Goal: Ask a question: Seek information or help from site administrators or community

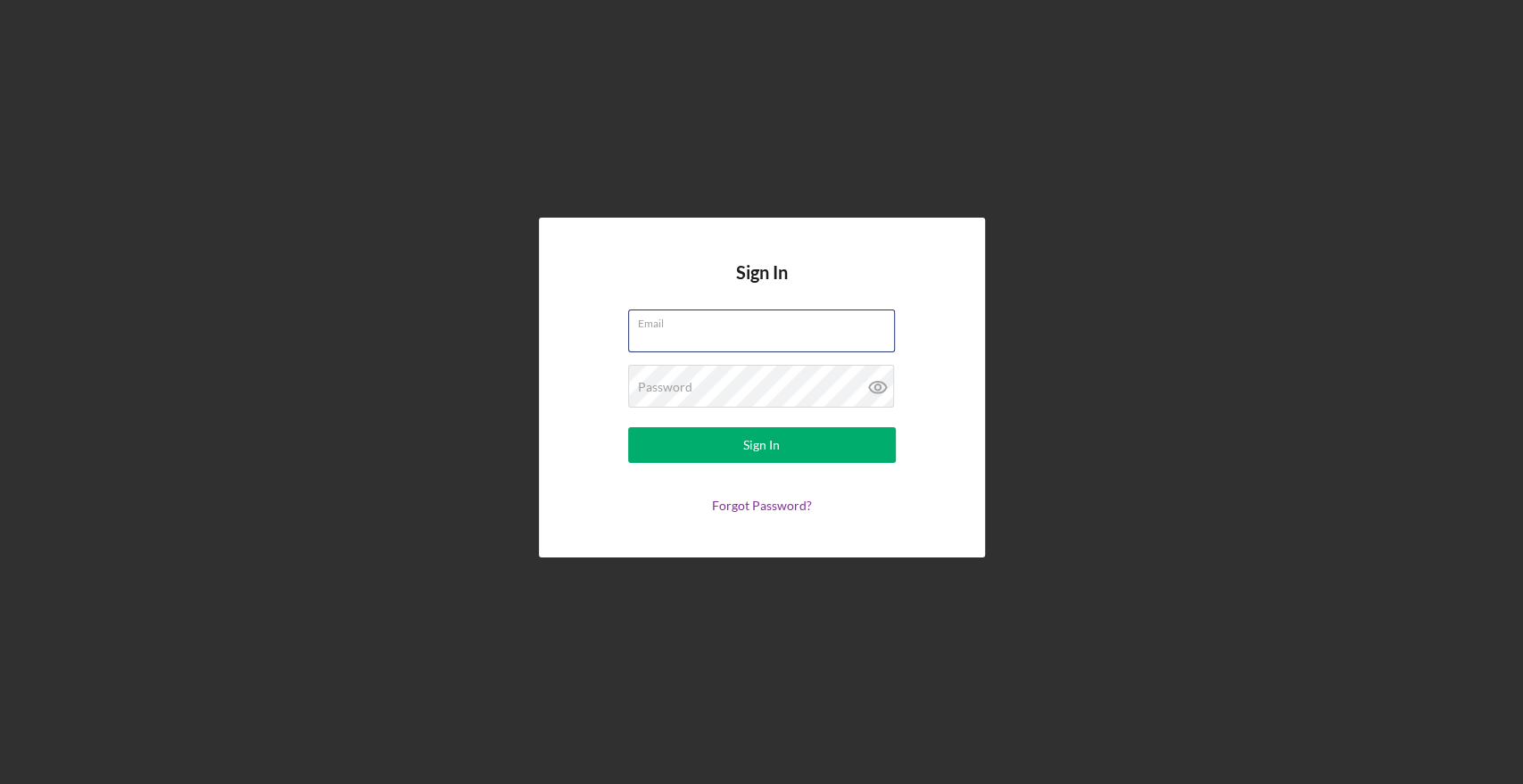
type input "[EMAIL_ADDRESS][DOMAIN_NAME]"
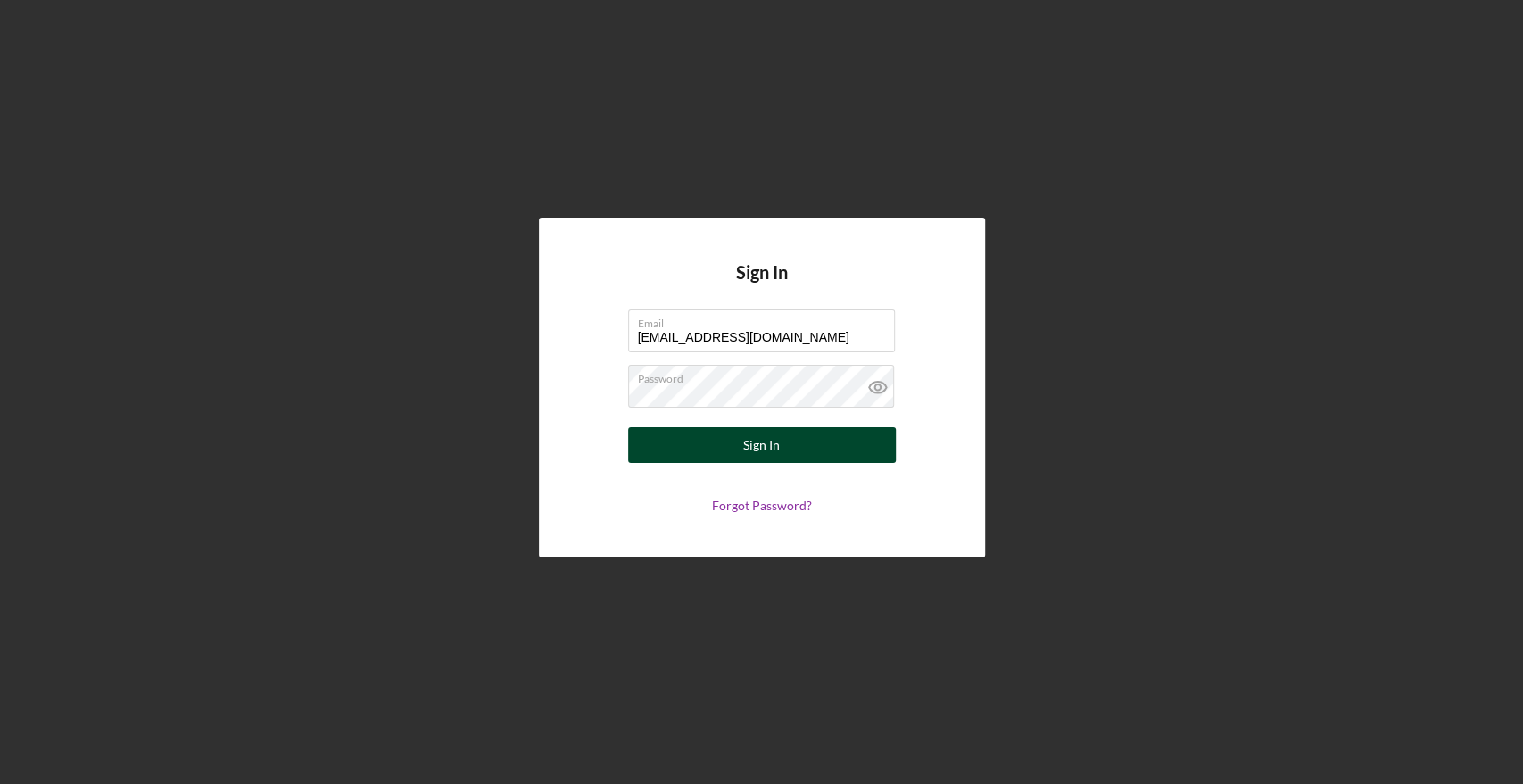
click at [797, 454] on button "Sign In" at bounding box center [762, 444] width 267 height 36
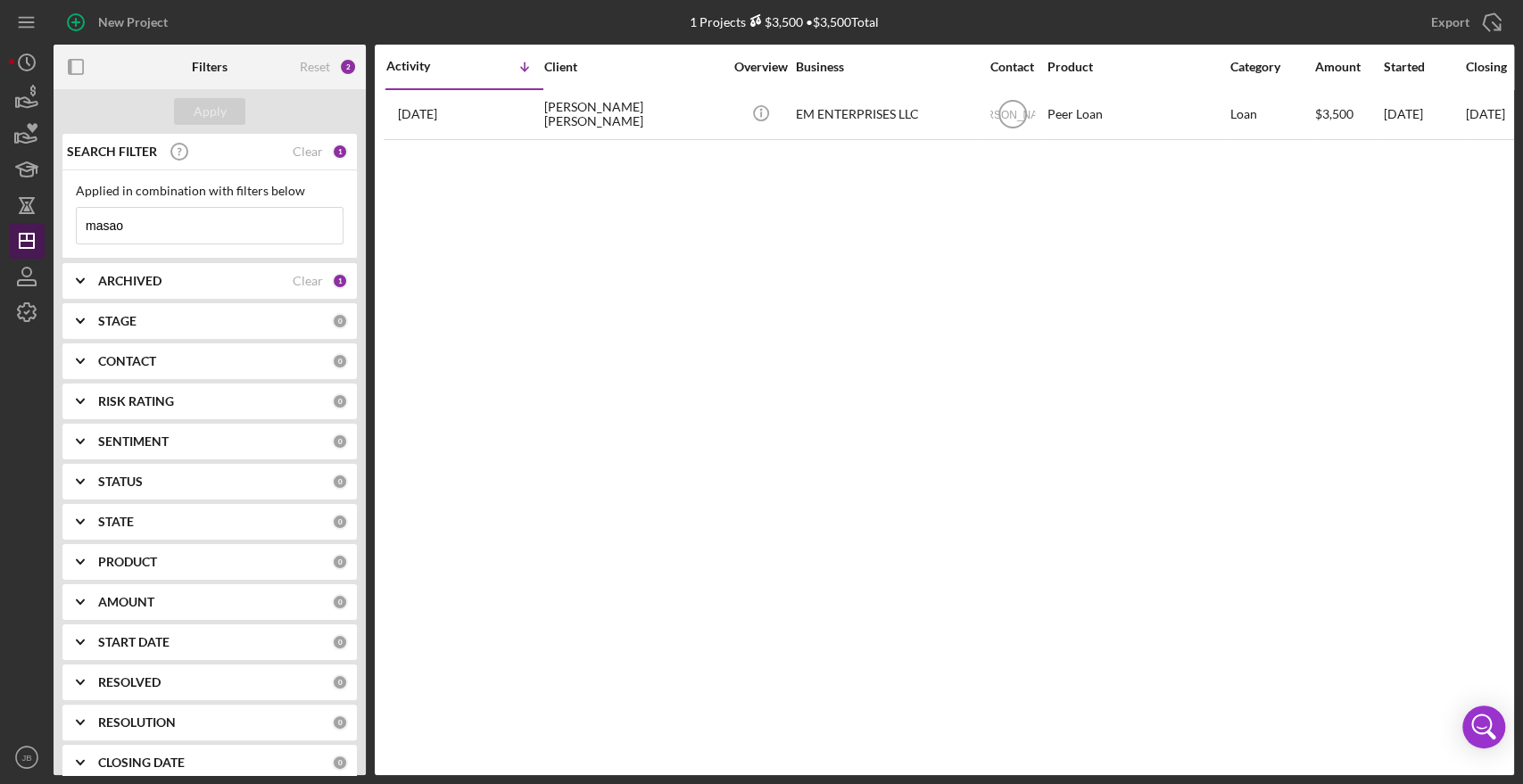
drag, startPoint x: 182, startPoint y: 236, endPoint x: 39, endPoint y: 227, distance: 143.3
click at [39, 227] on div "New Project 1 Projects $3,500 • $3,500 Total masao Export Icon/Export Filters R…" at bounding box center [762, 387] width 1505 height 775
click at [455, 276] on div "Activity Icon/Table Sort Arrow Client Overview Business Contact Product Categor…" at bounding box center [944, 409] width 1139 height 730
click at [125, 281] on b "ARCHIVED" at bounding box center [130, 281] width 63 height 15
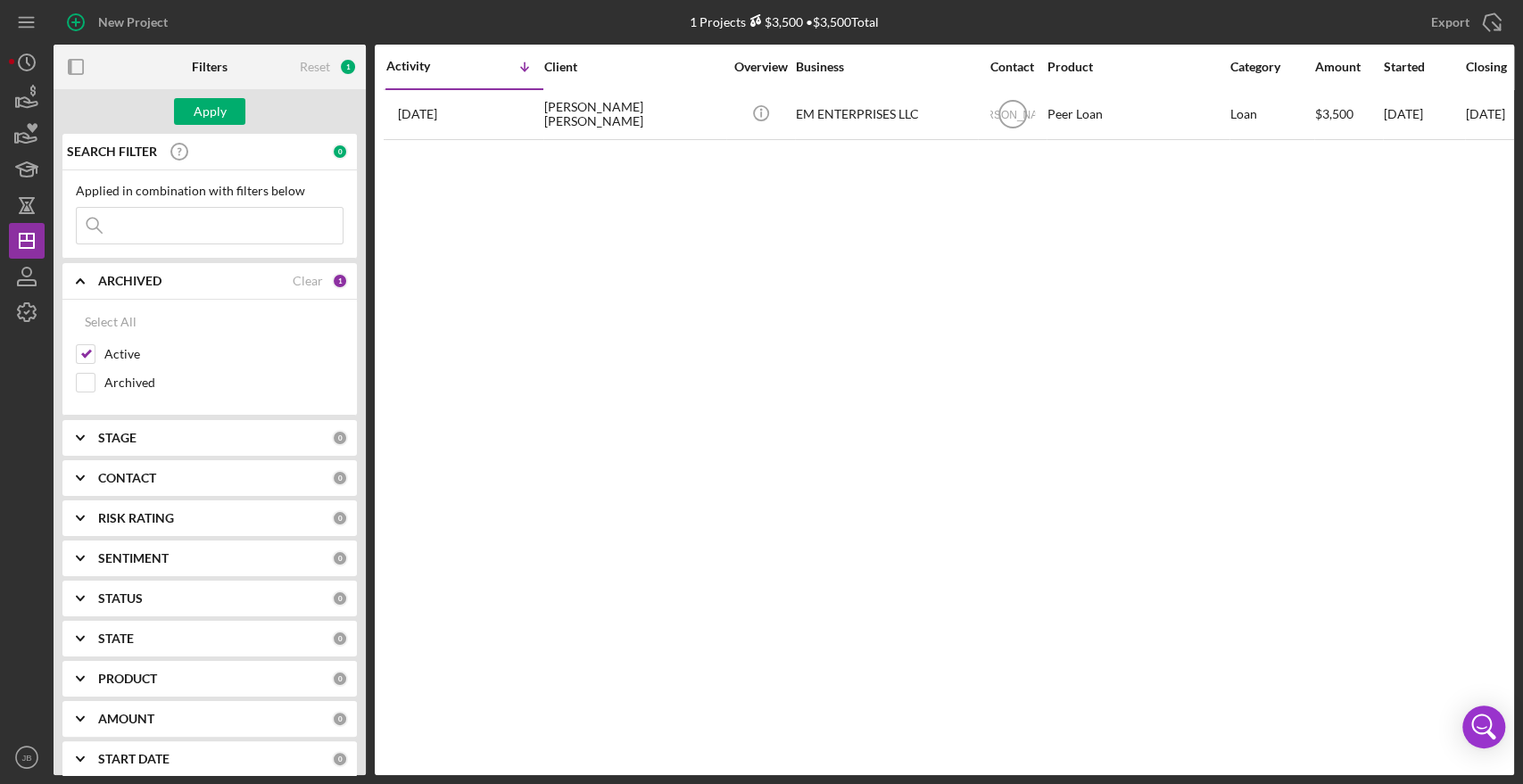
click at [125, 281] on b "ARCHIVED" at bounding box center [130, 281] width 63 height 15
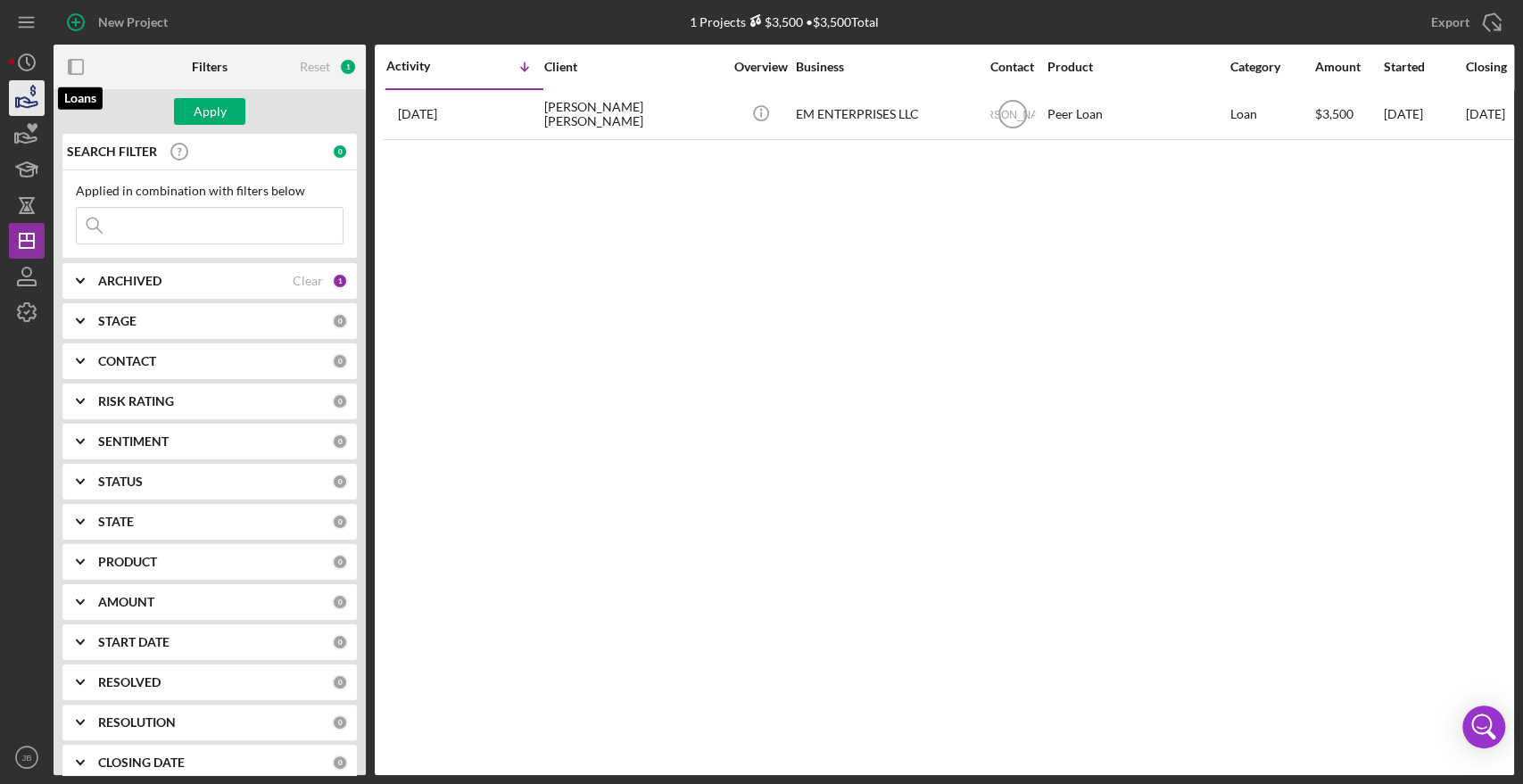
click at [28, 98] on icon "button" at bounding box center [27, 98] width 45 height 45
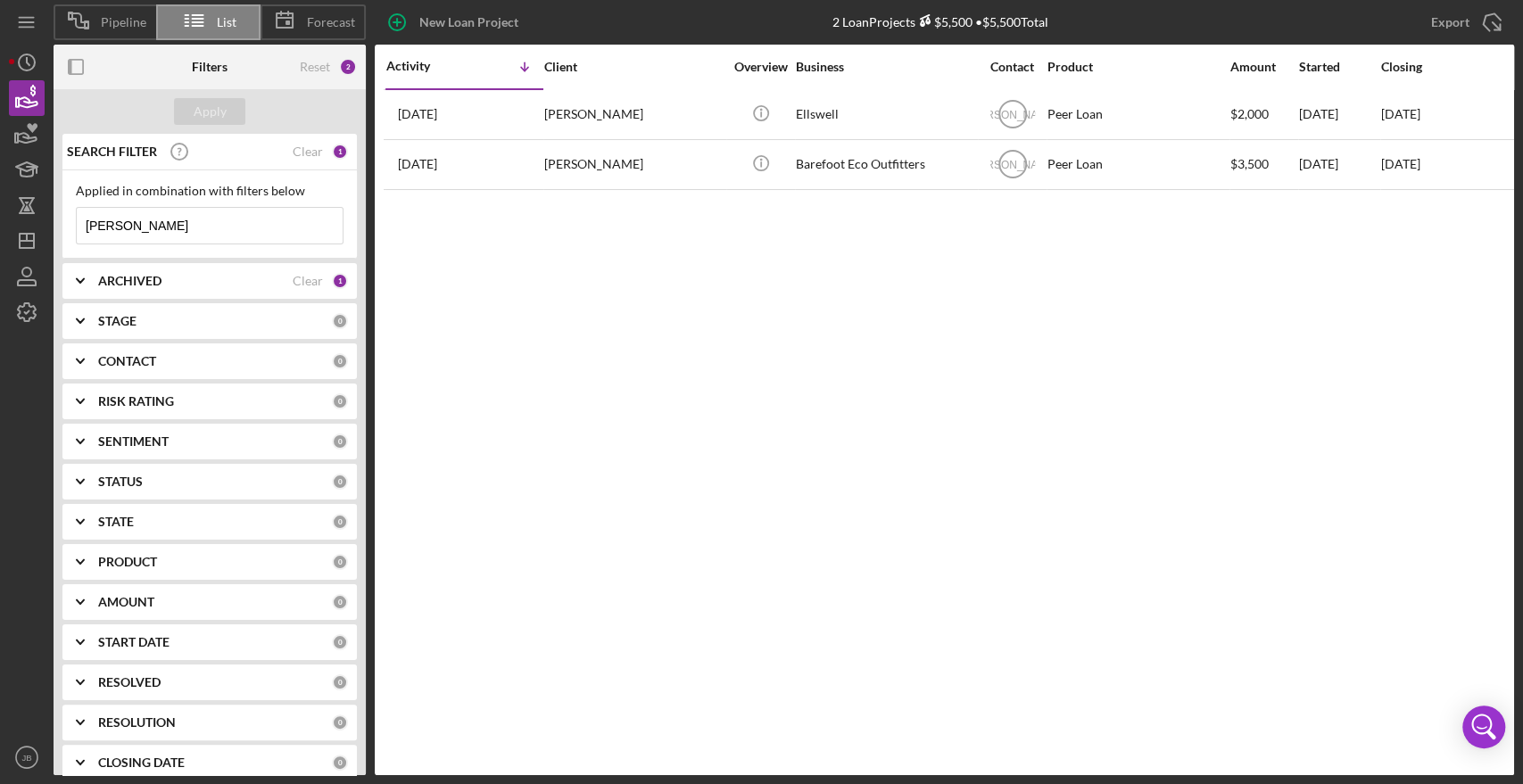
click at [134, 482] on b "STATUS" at bounding box center [120, 482] width 45 height 15
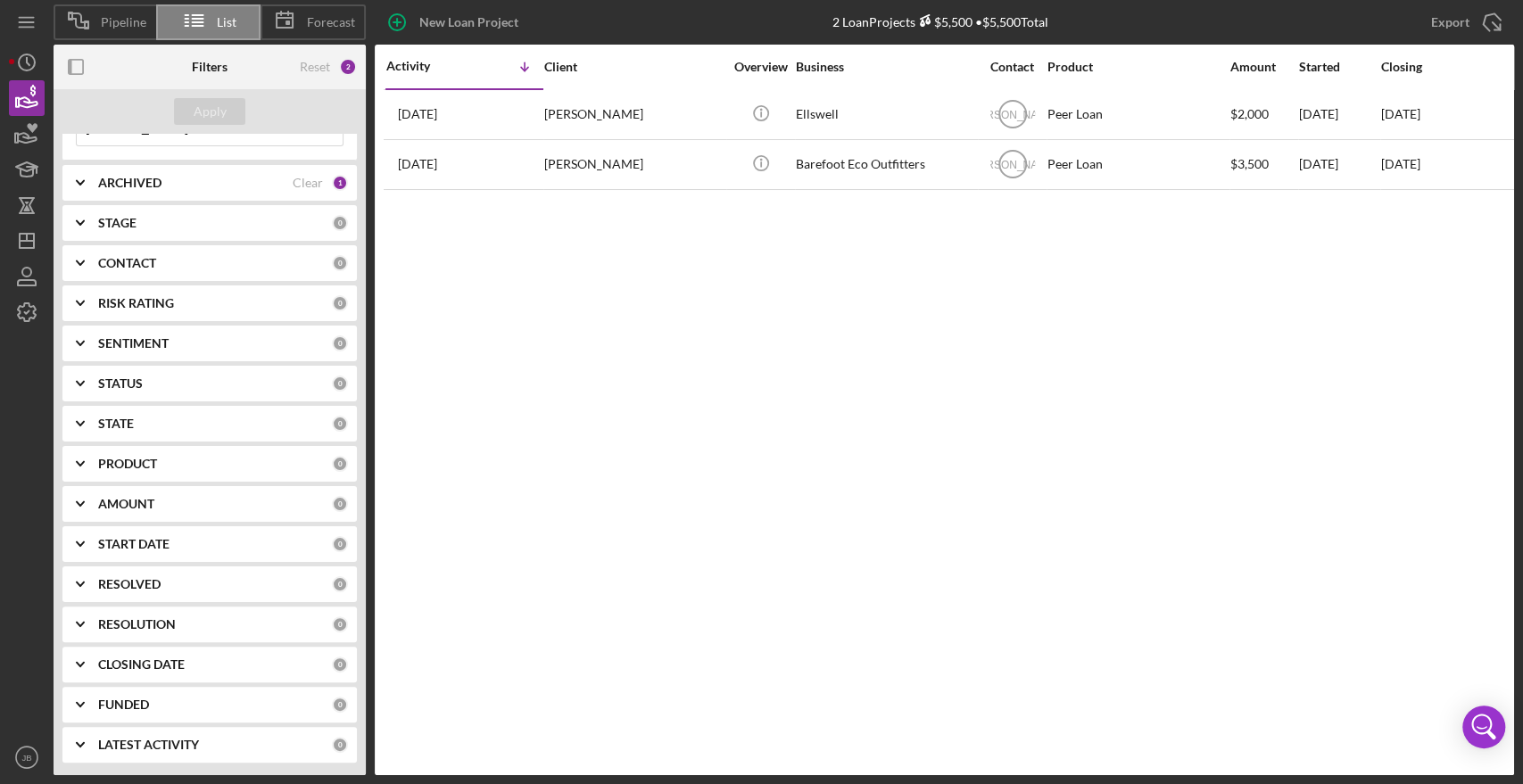
click at [156, 698] on div "FUNDED" at bounding box center [215, 704] width 233 height 15
click at [156, 701] on div "FUNDED" at bounding box center [215, 704] width 233 height 15
click at [151, 541] on b "START DATE" at bounding box center [134, 544] width 72 height 15
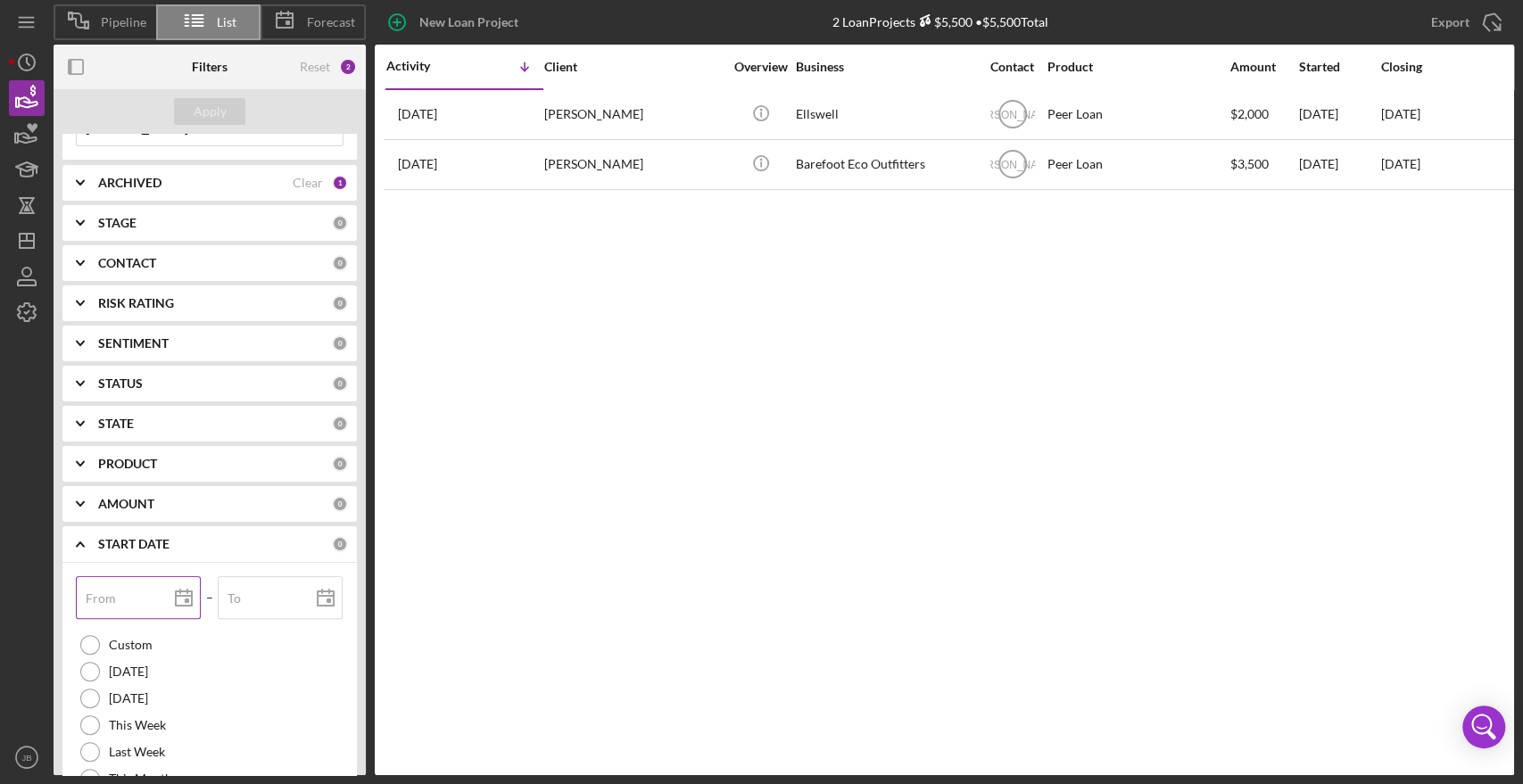
click at [140, 598] on input "From" at bounding box center [139, 597] width 125 height 43
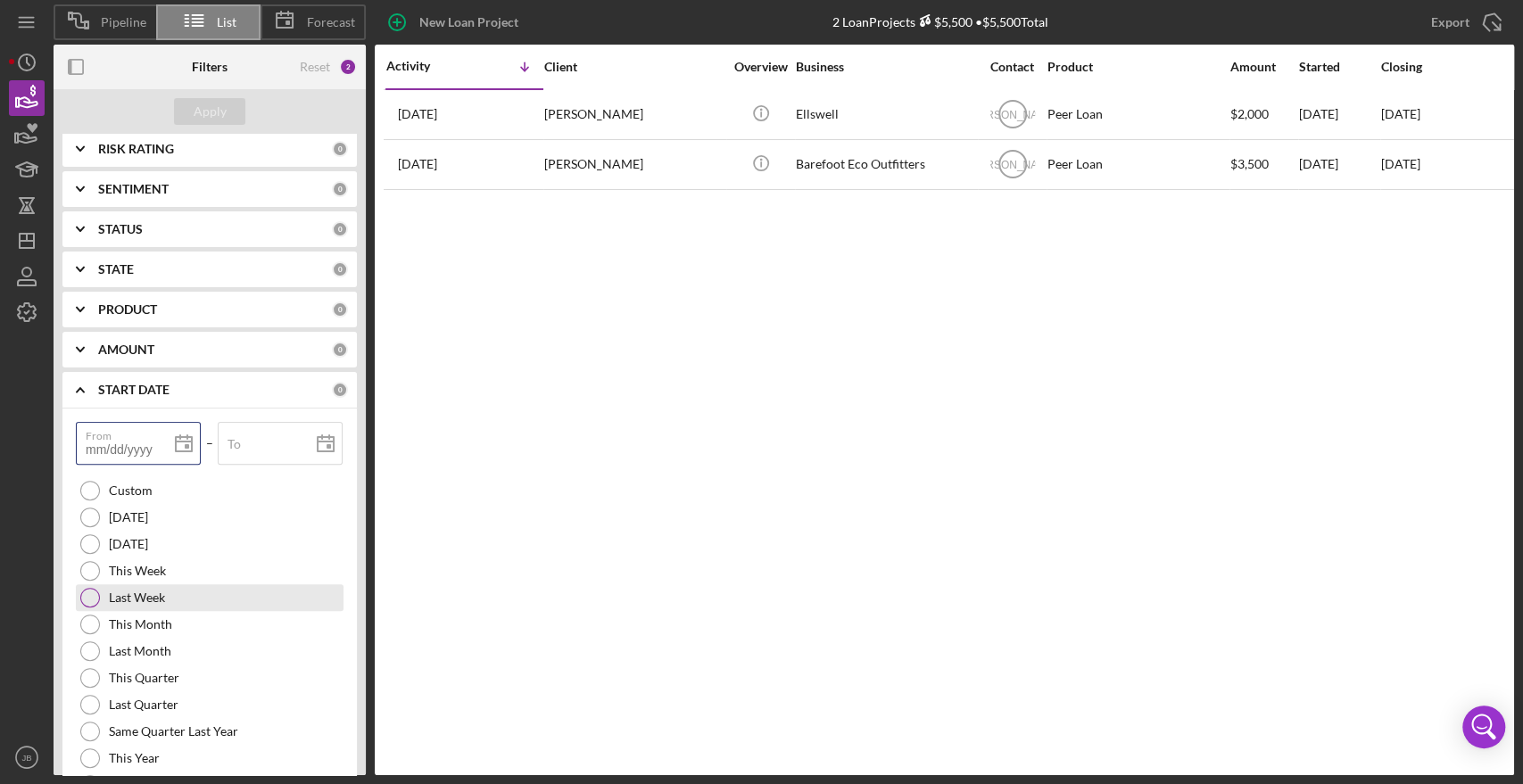
scroll to position [395, 0]
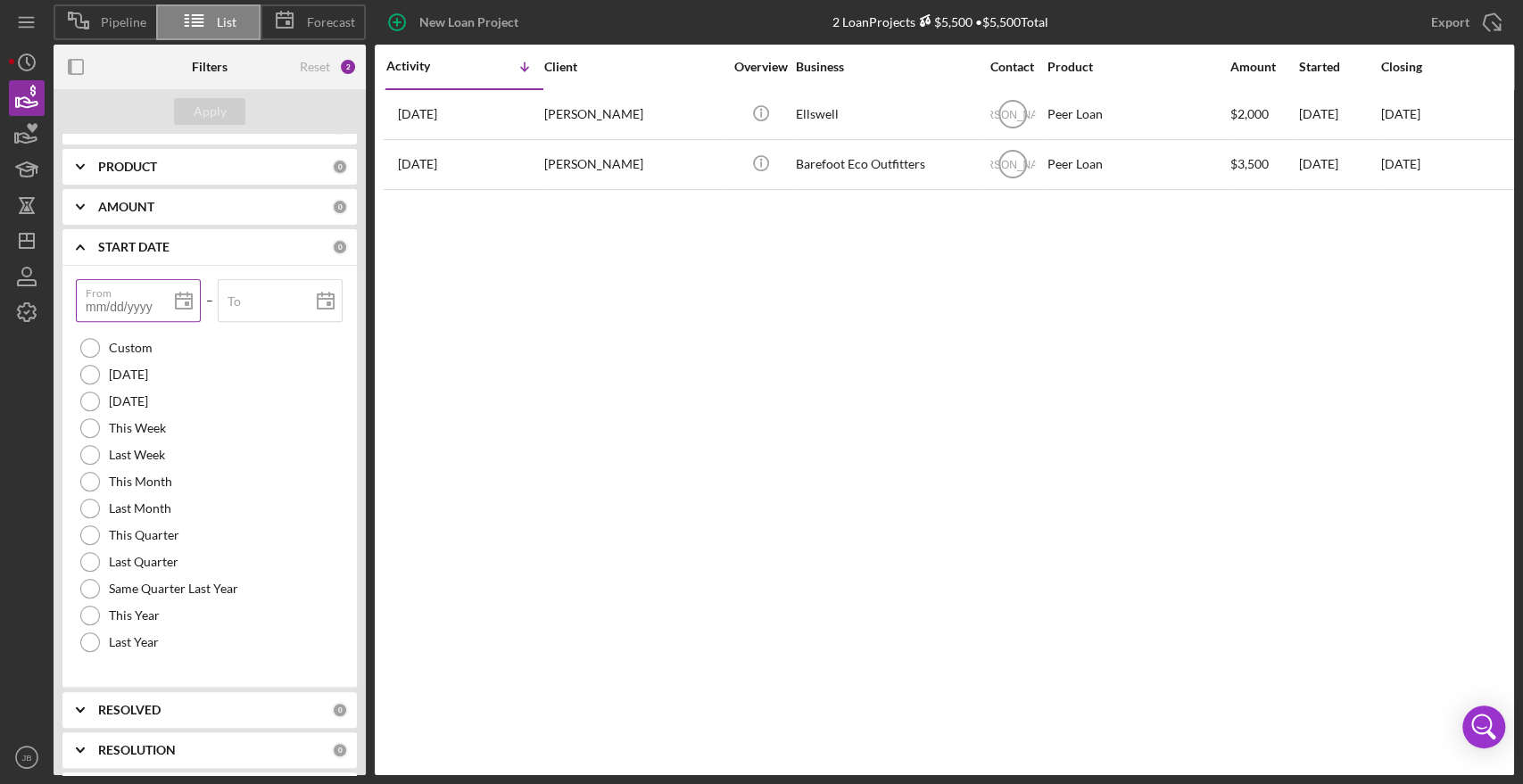
click at [144, 305] on input "From" at bounding box center [139, 300] width 125 height 43
click at [92, 343] on div at bounding box center [89, 347] width 19 height 19
click at [106, 306] on label "From" at bounding box center [100, 301] width 30 height 15
click at [106, 306] on input "From" at bounding box center [139, 300] width 125 height 43
type input "0m/dd/yyyy"
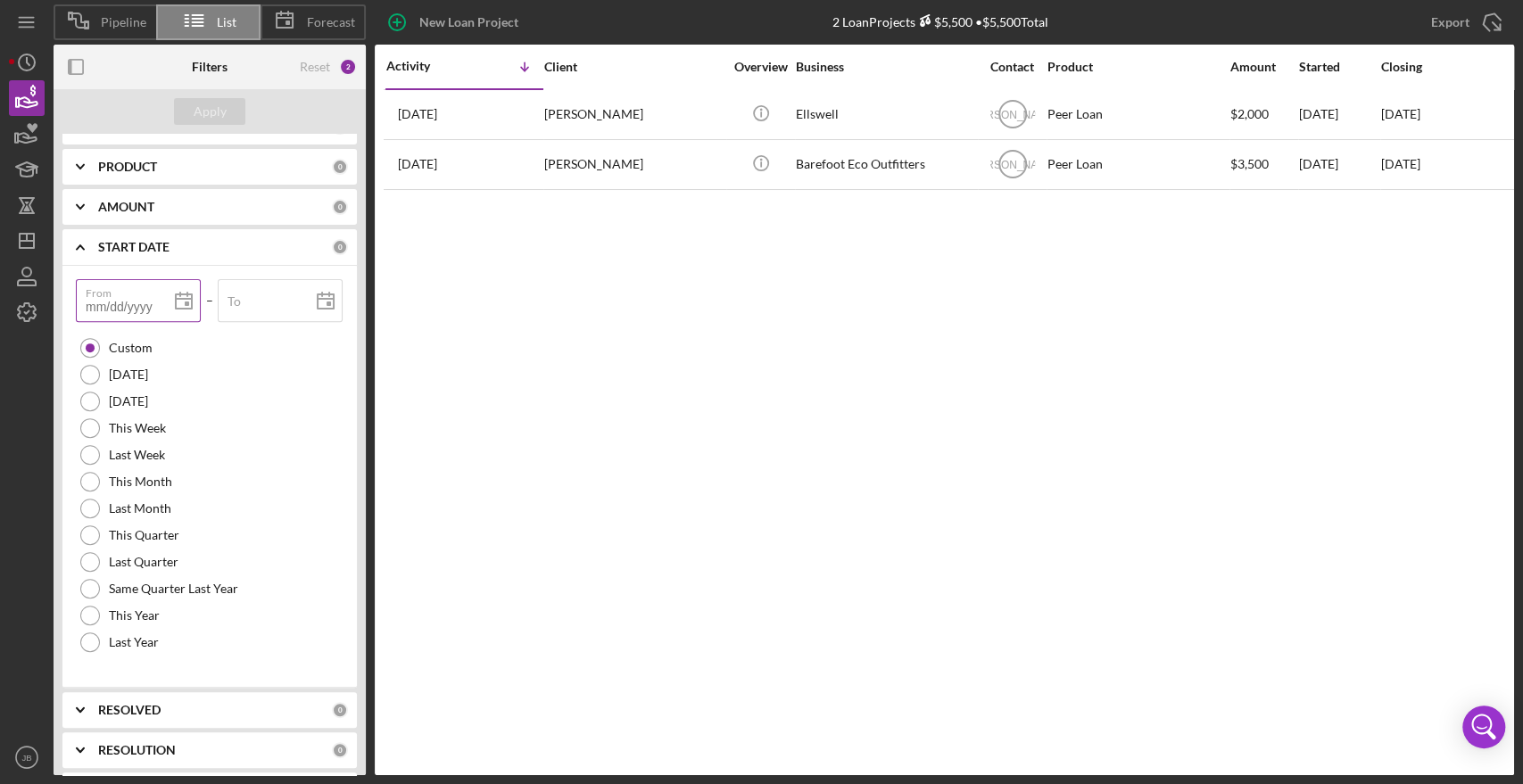
type input "0m/dd/yyyy"
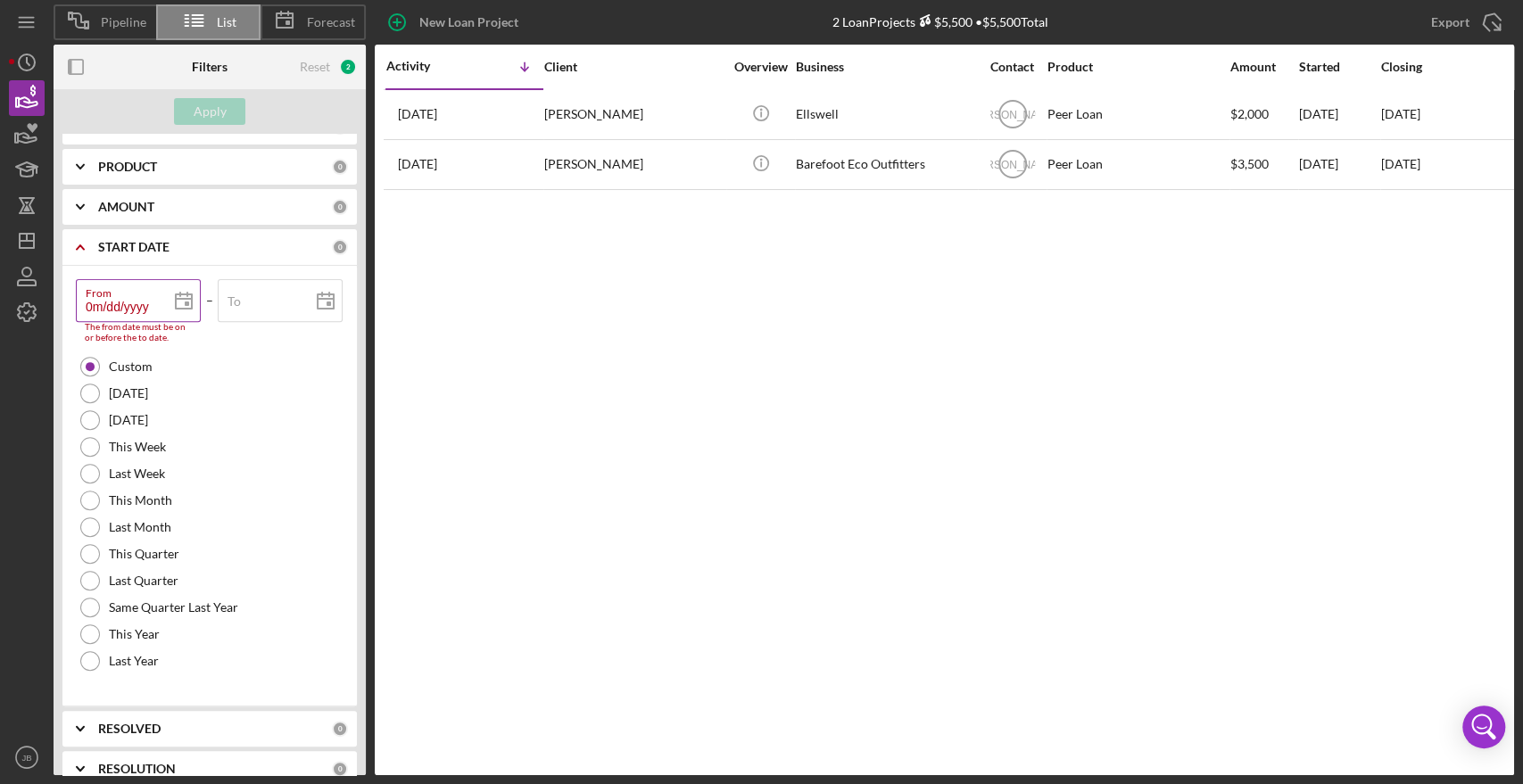
type input "09/dd/yyyy"
type input "09/0d/yyyy"
type input "09/02/yyyy"
type input "09/0d/yyyy"
type input "09/01/yyyy"
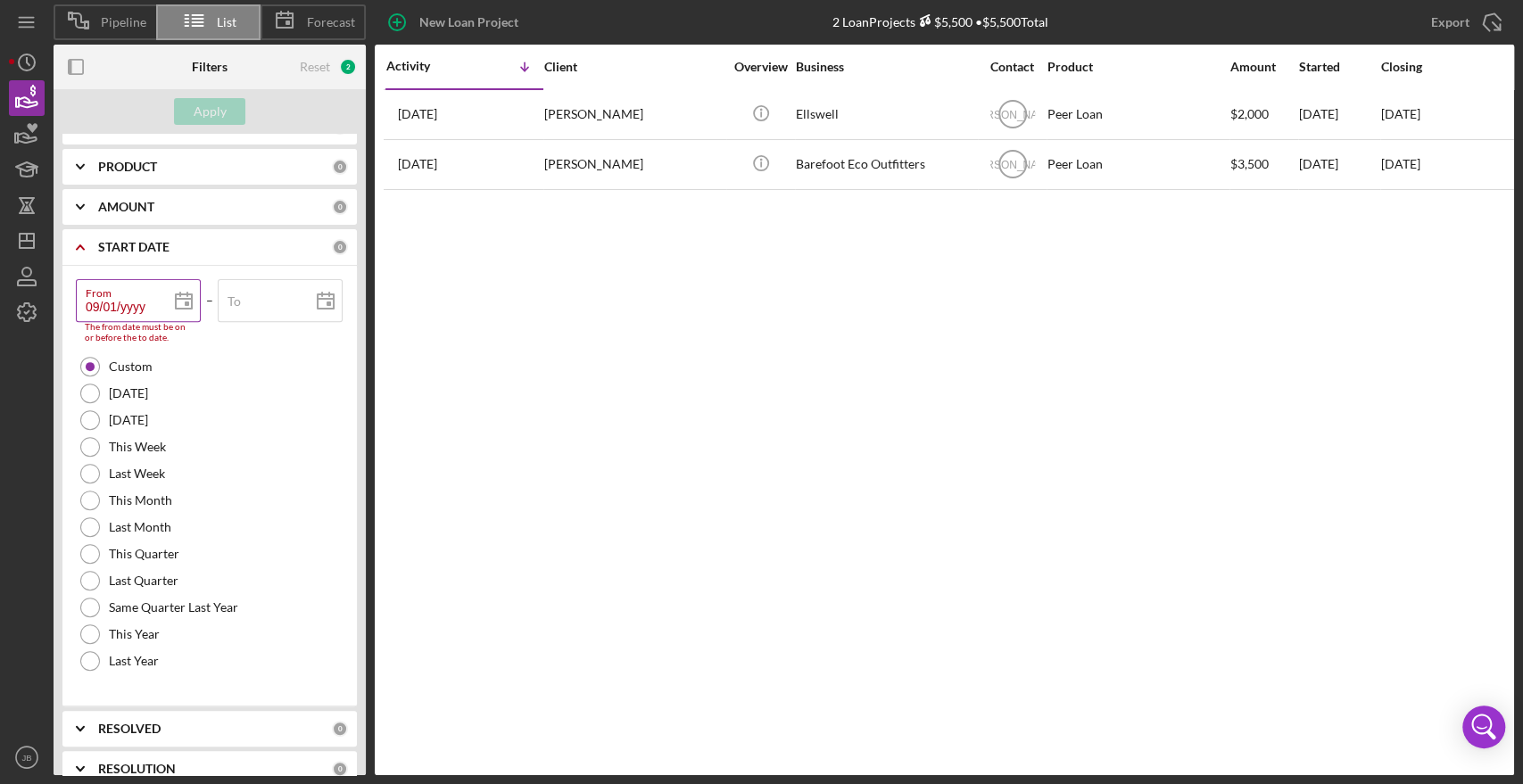
type input "09/01/2yyy"
type input "09/01/20yy"
type input "09/01/201y"
type input "[DATE]"
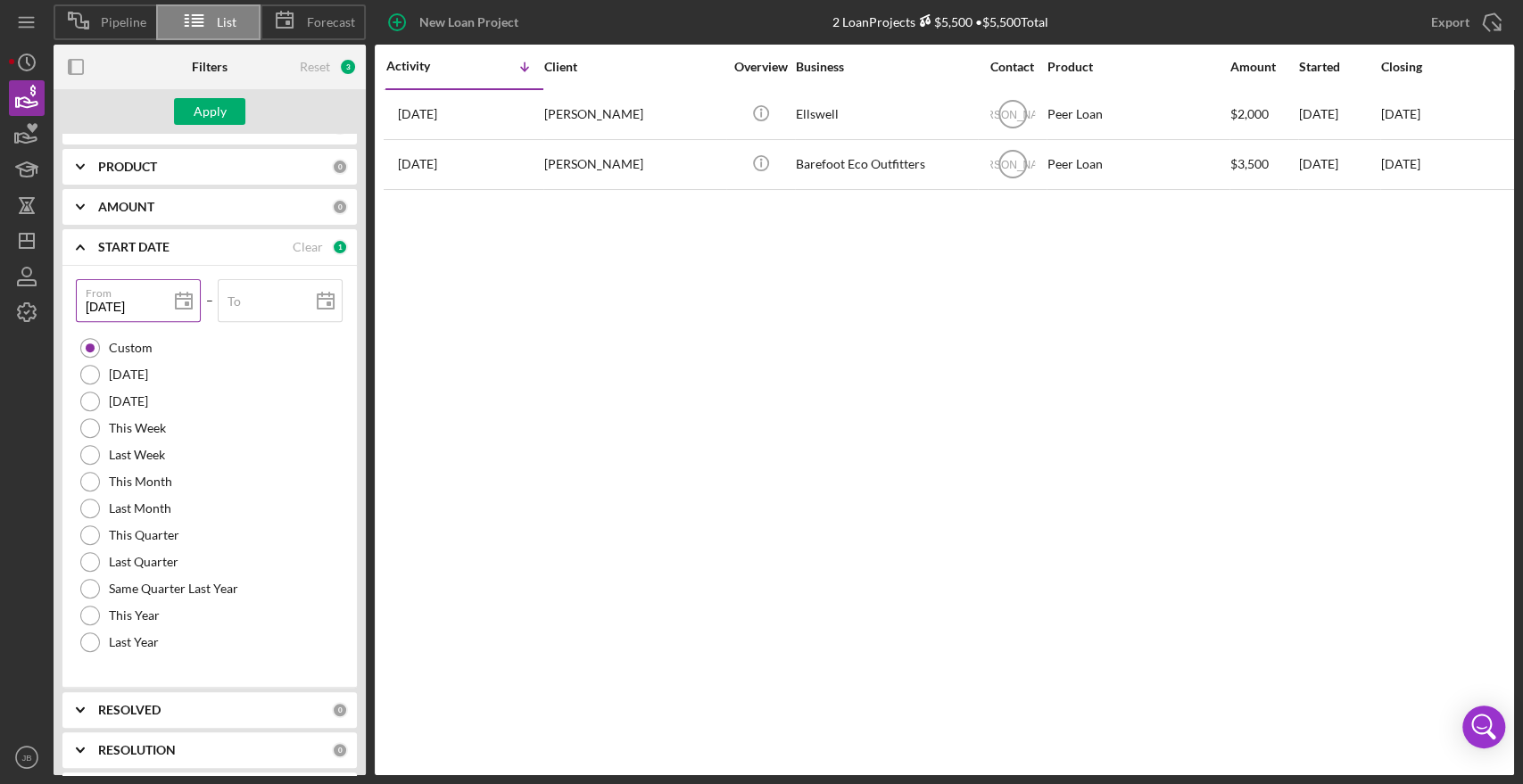
type input "[DATE]"
click at [242, 297] on div "To" at bounding box center [280, 301] width 126 height 45
type input "0m/dd/yyyy"
type input "08/dd/yyyy"
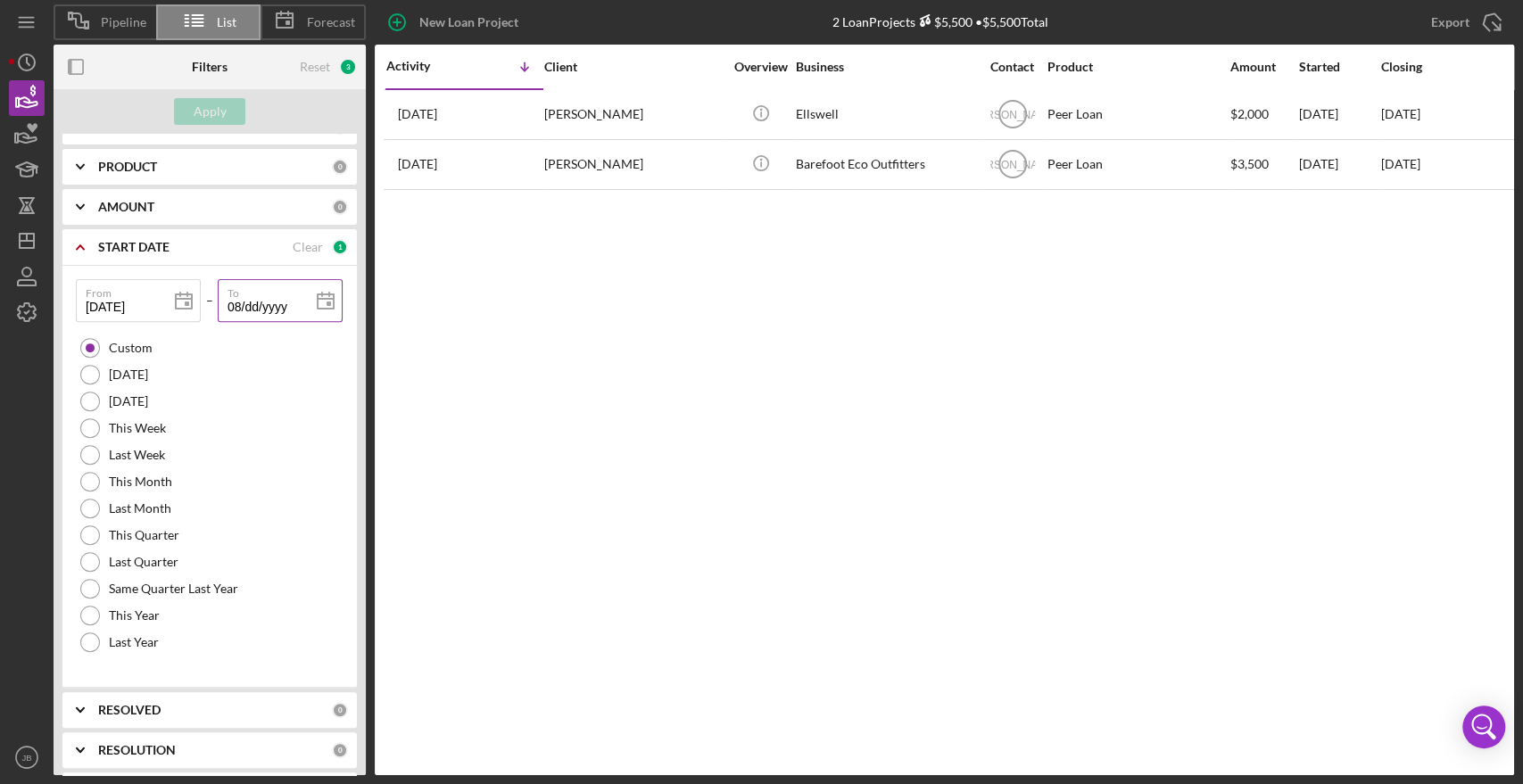
type input "08/3d/yyyy"
type input "08/31/yyyy"
type input "08/31/2yyy"
type input "08/31/20yy"
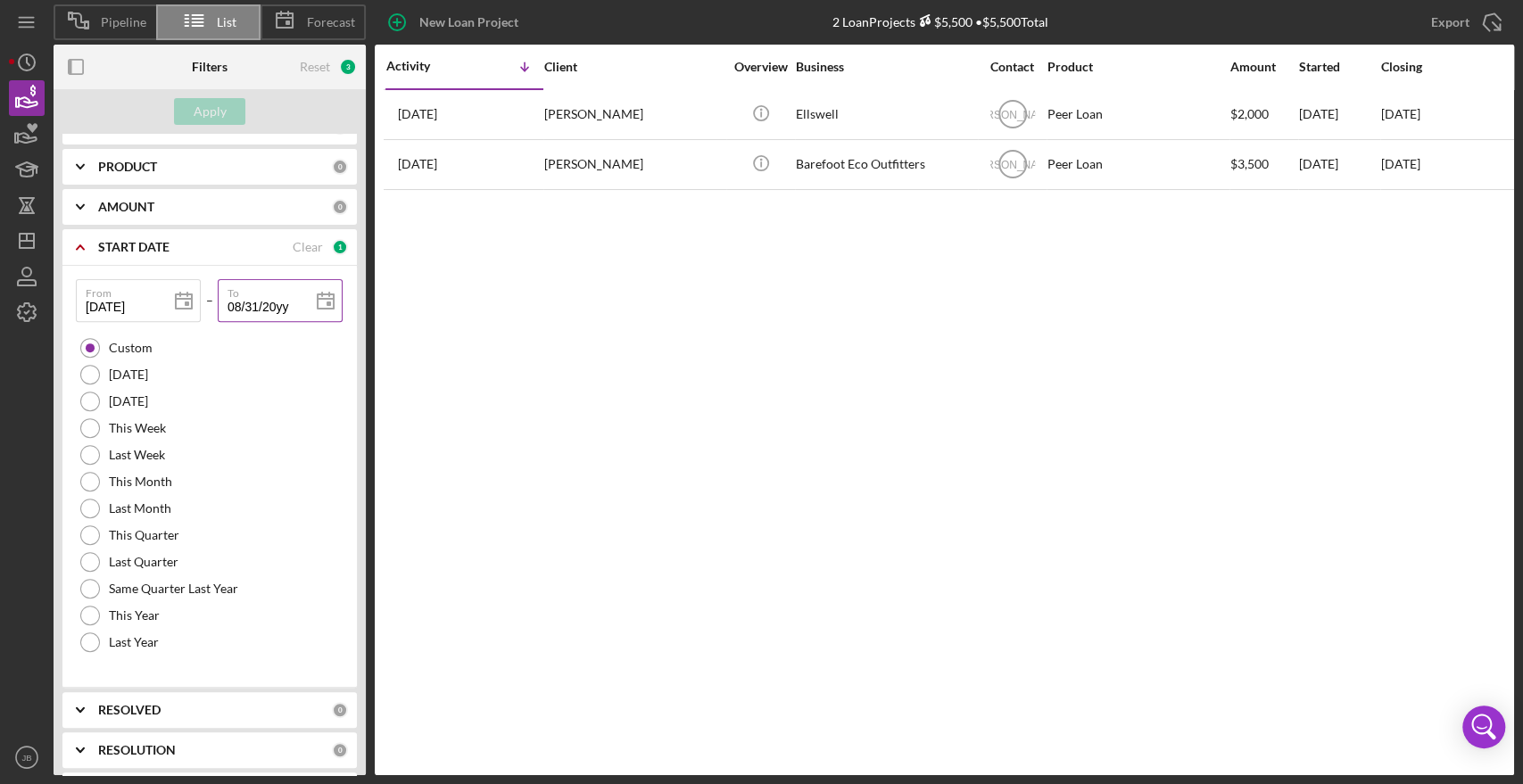
type input "08/31/202y"
type input "[DATE]"
click at [413, 431] on div "Activity Icon/Table Sort Arrow Client Overview Business Contact Product Amount …" at bounding box center [944, 409] width 1139 height 730
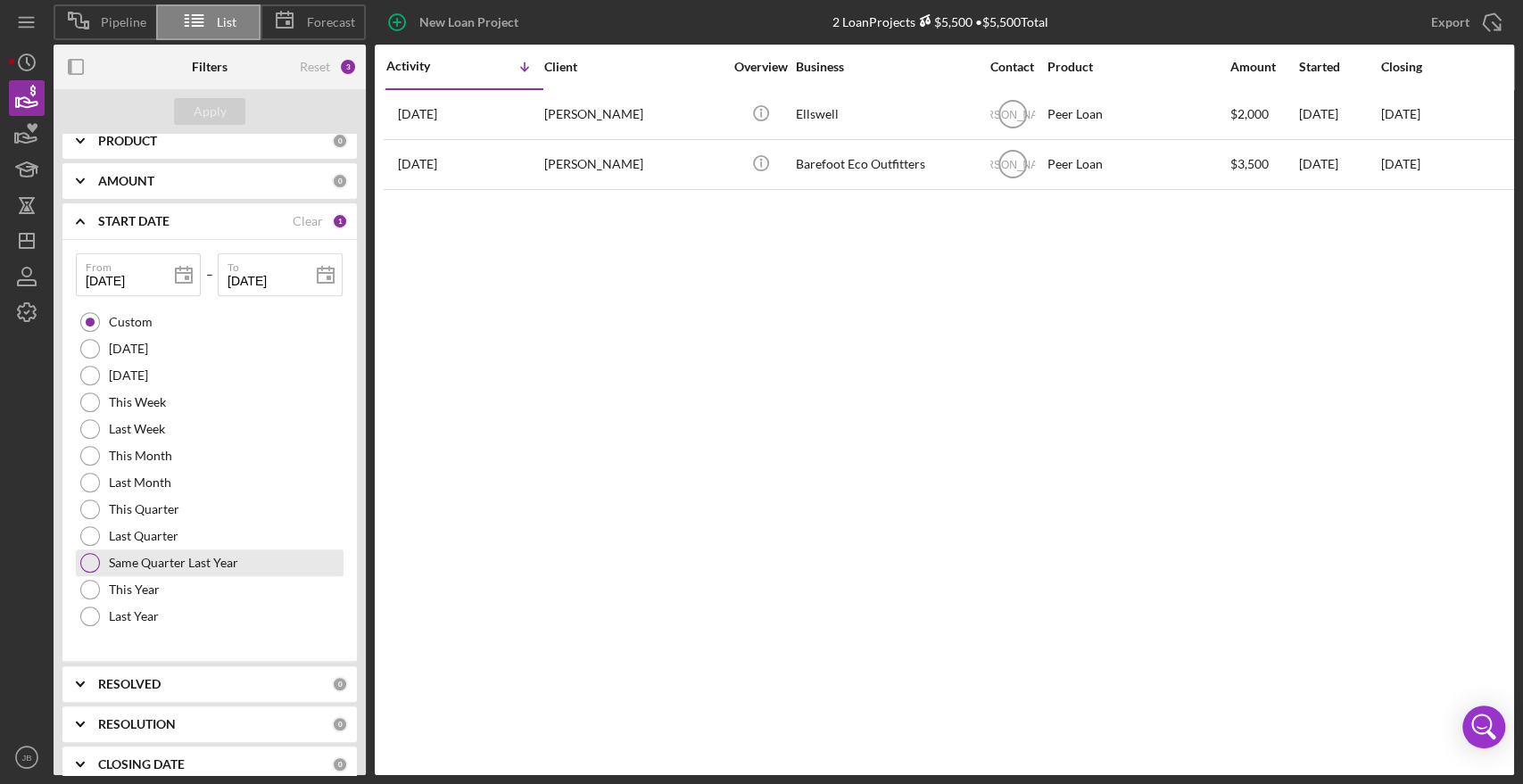
scroll to position [521, 0]
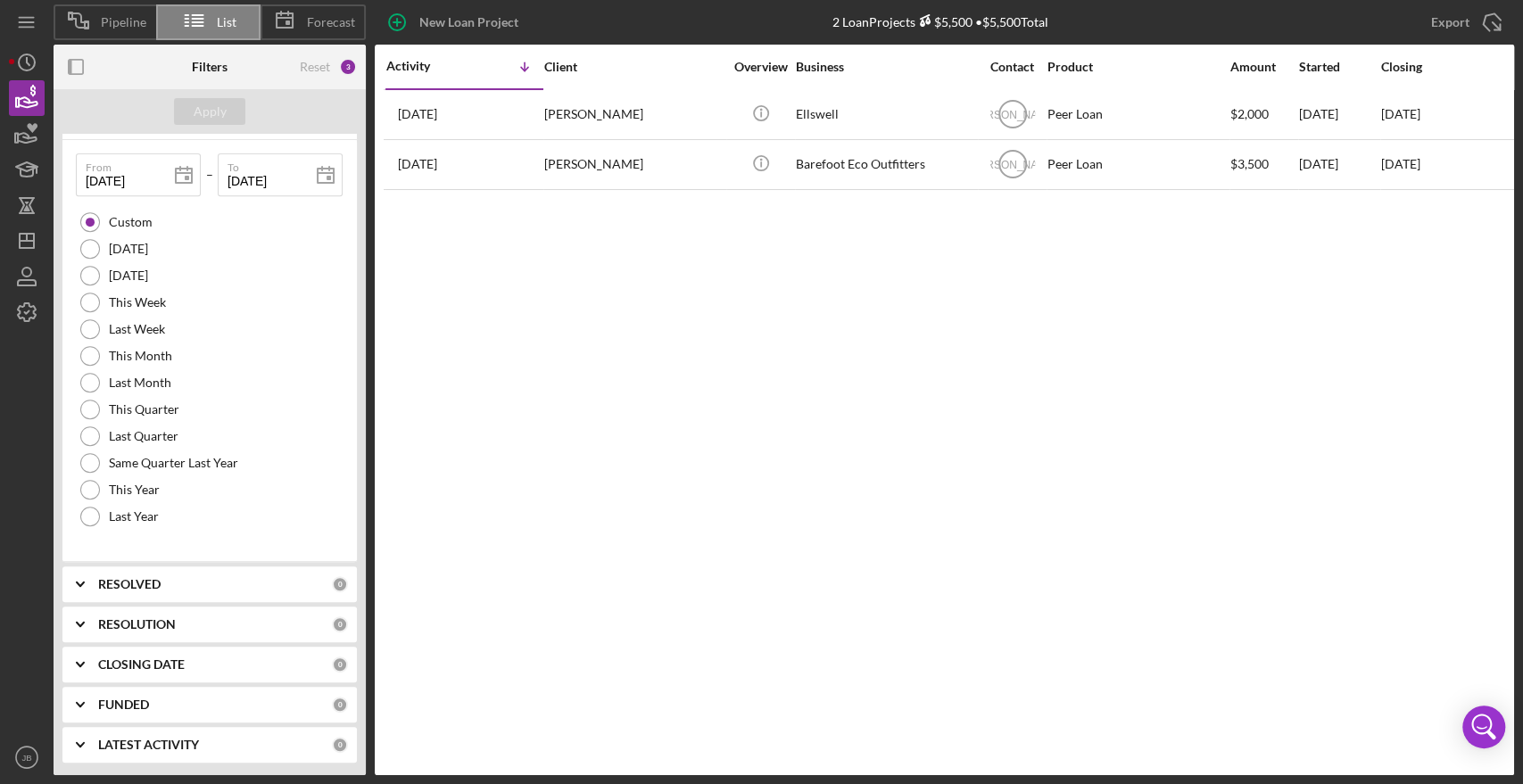
click at [129, 697] on b "FUNDED" at bounding box center [123, 704] width 51 height 15
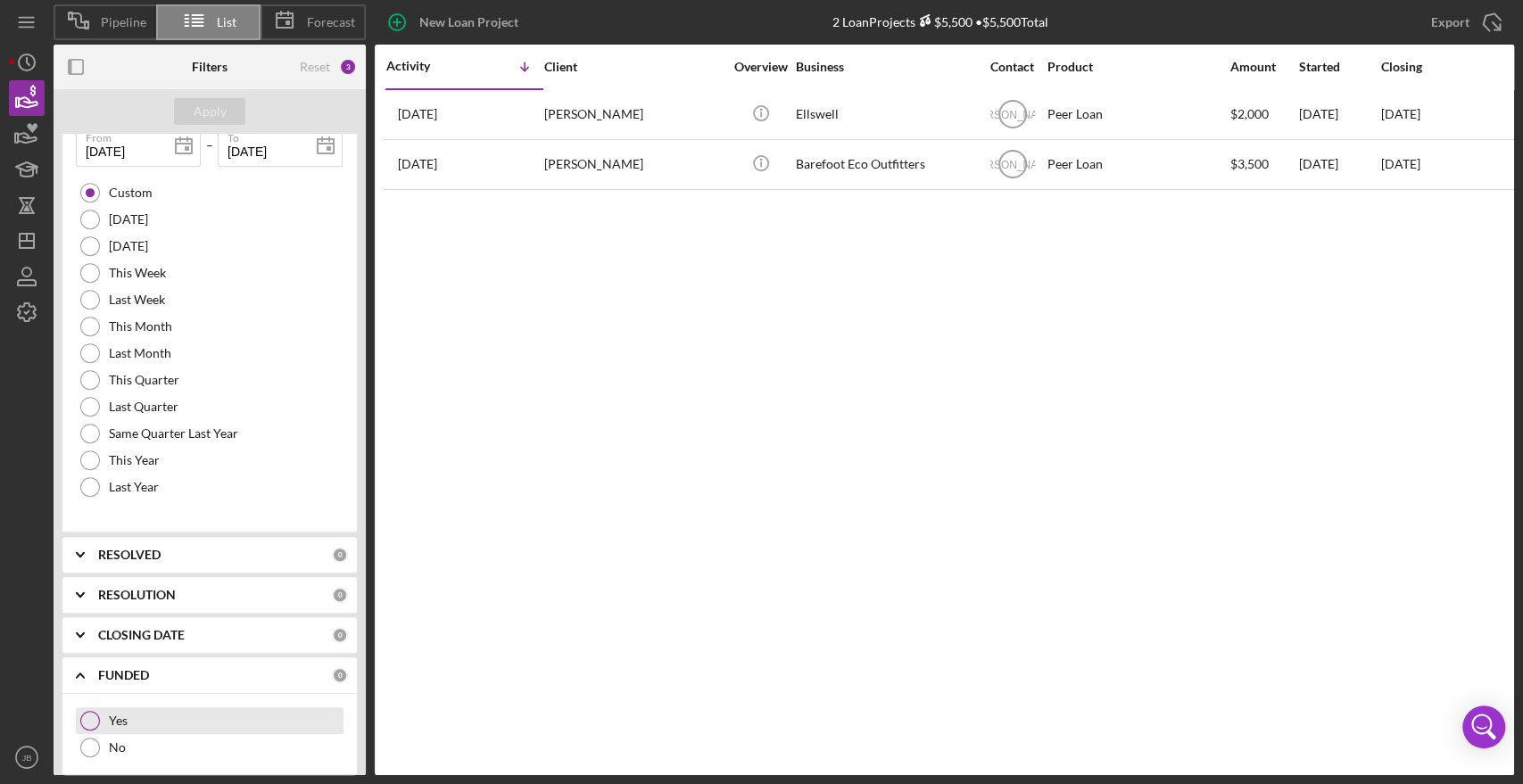
scroll to position [602, 0]
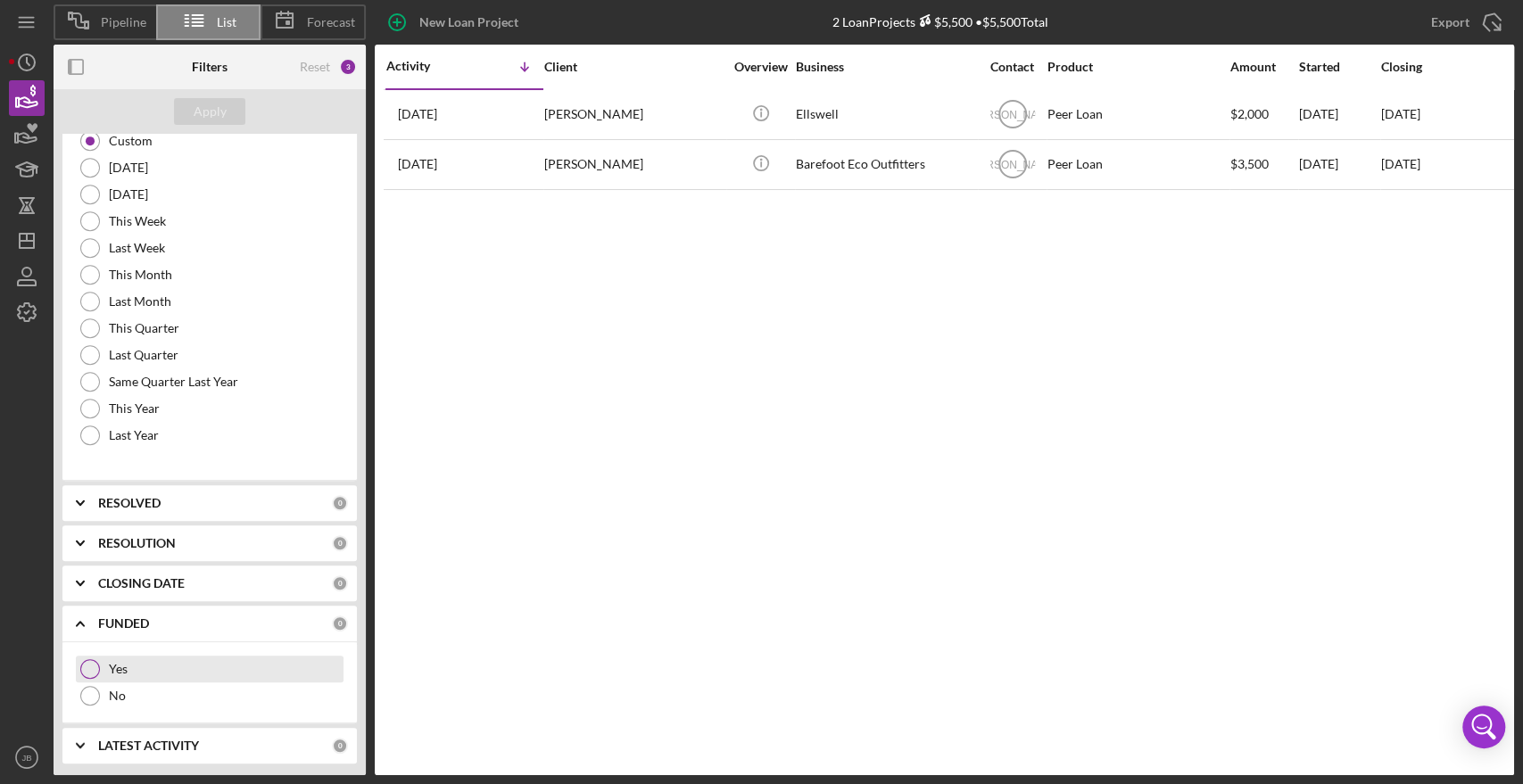
click at [91, 669] on div at bounding box center [89, 668] width 19 height 19
click at [209, 93] on div "Apply" at bounding box center [209, 111] width 312 height 45
click at [207, 113] on div "Apply" at bounding box center [210, 111] width 33 height 27
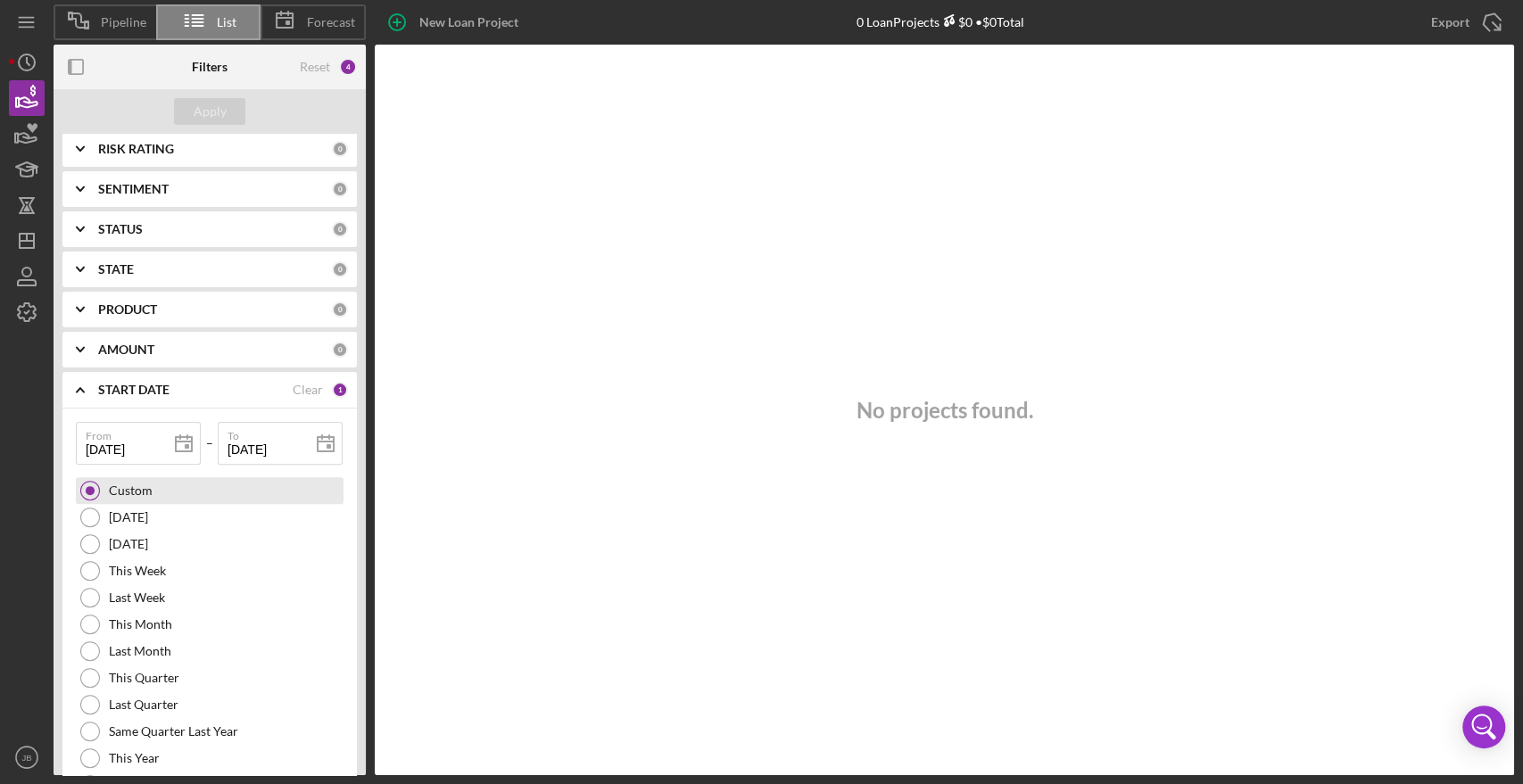
scroll to position [206, 0]
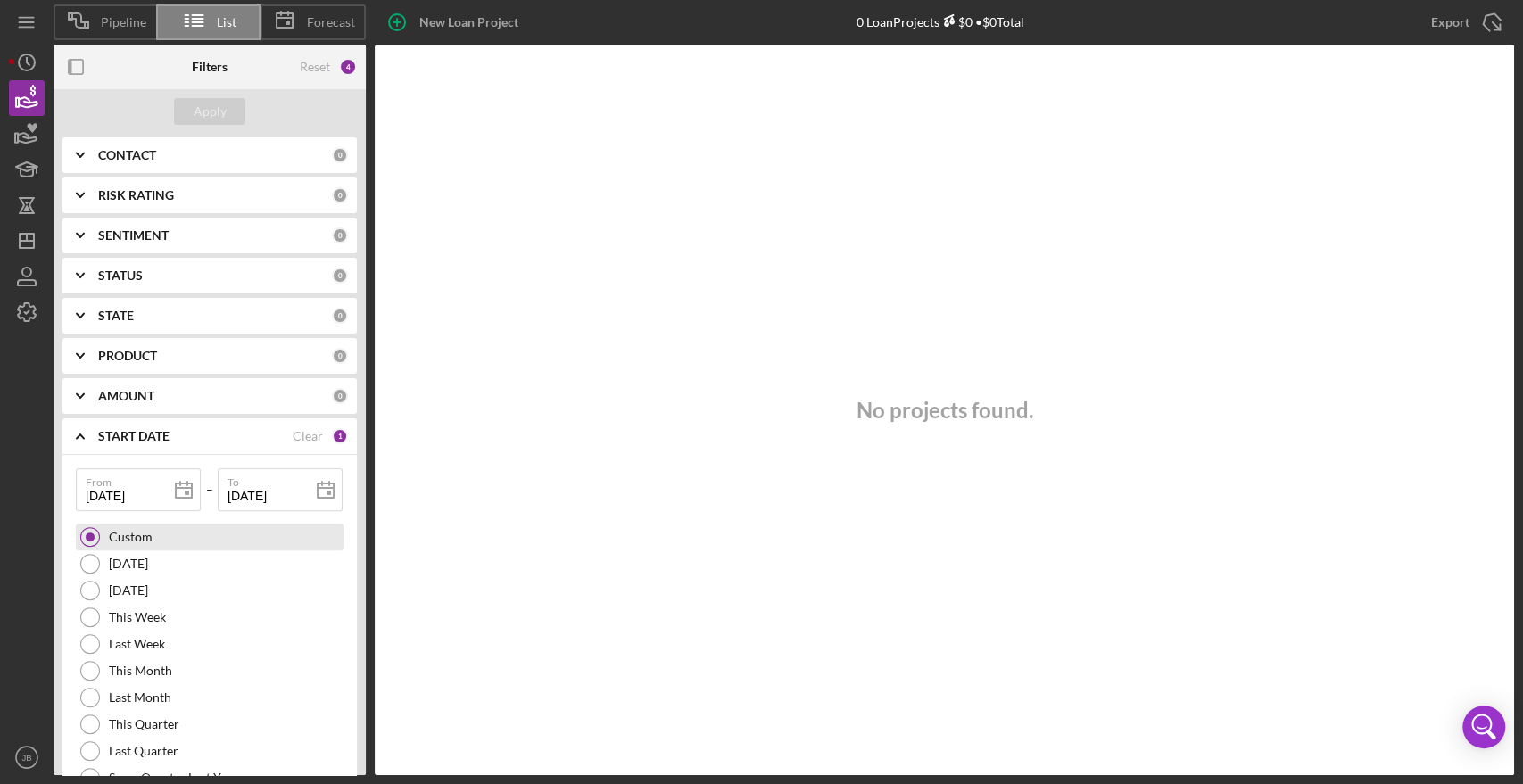
click at [88, 532] on div at bounding box center [90, 537] width 9 height 9
click at [337, 434] on div "1" at bounding box center [339, 435] width 16 height 16
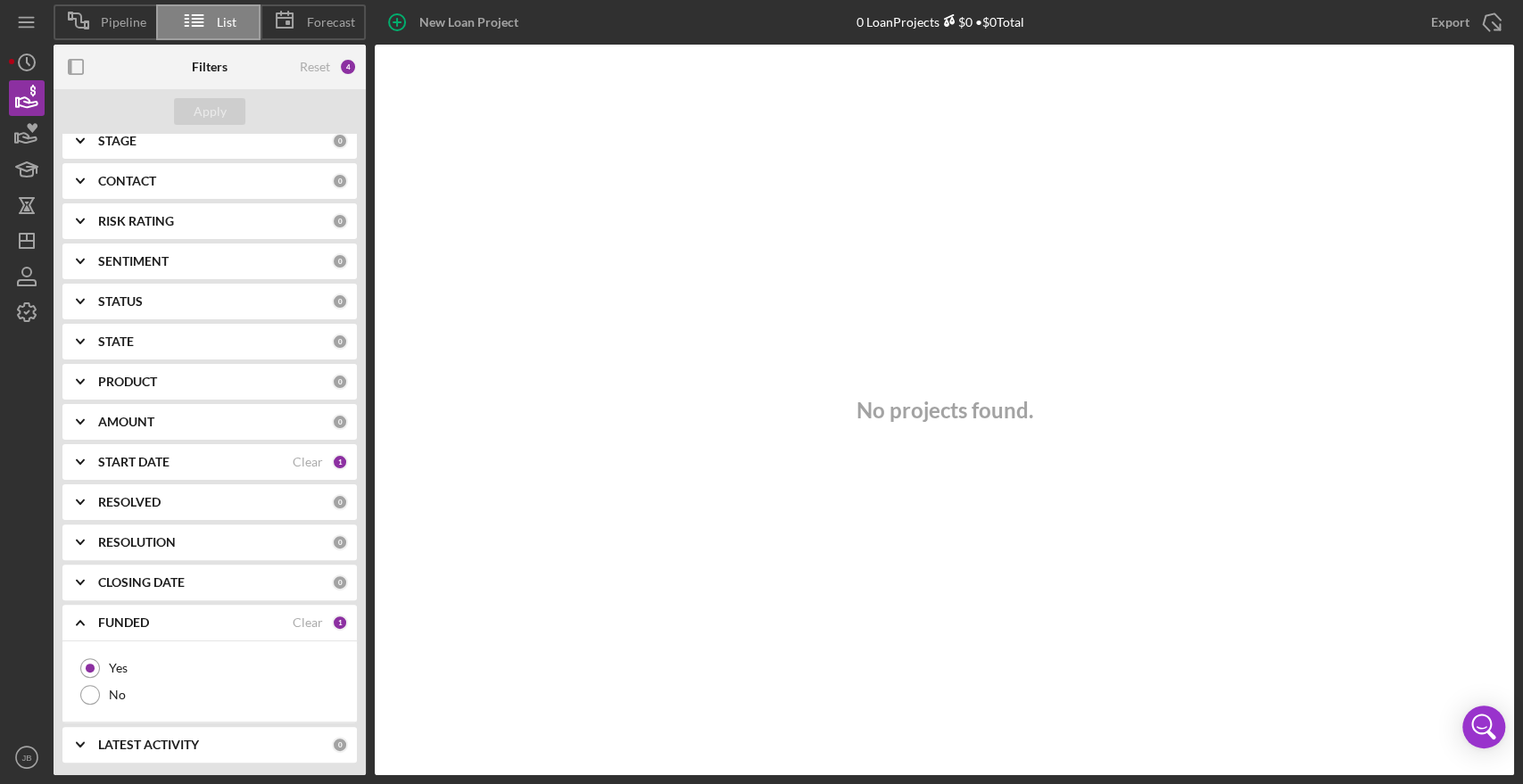
click at [332, 455] on div "1" at bounding box center [339, 461] width 16 height 16
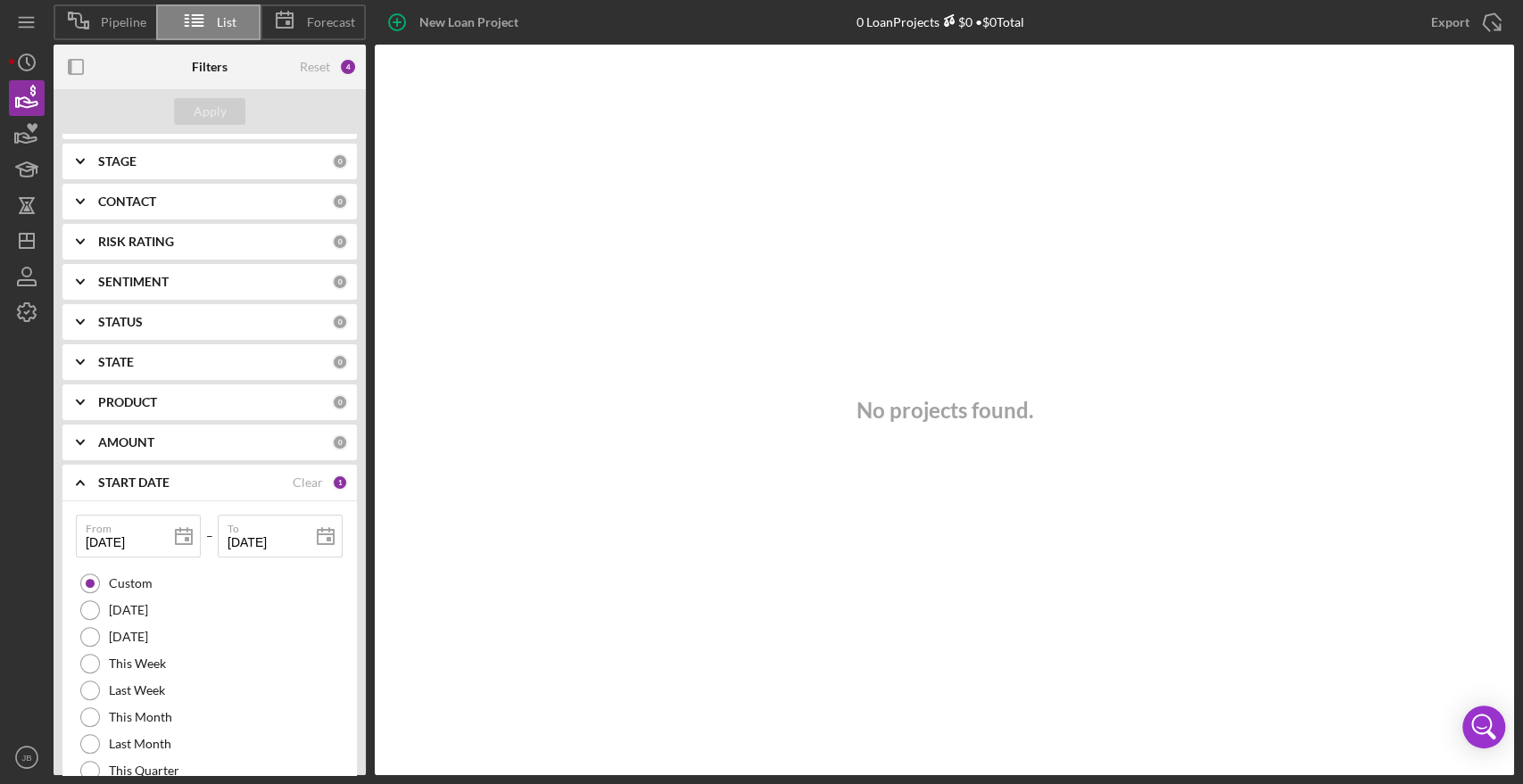
scroll to position [107, 0]
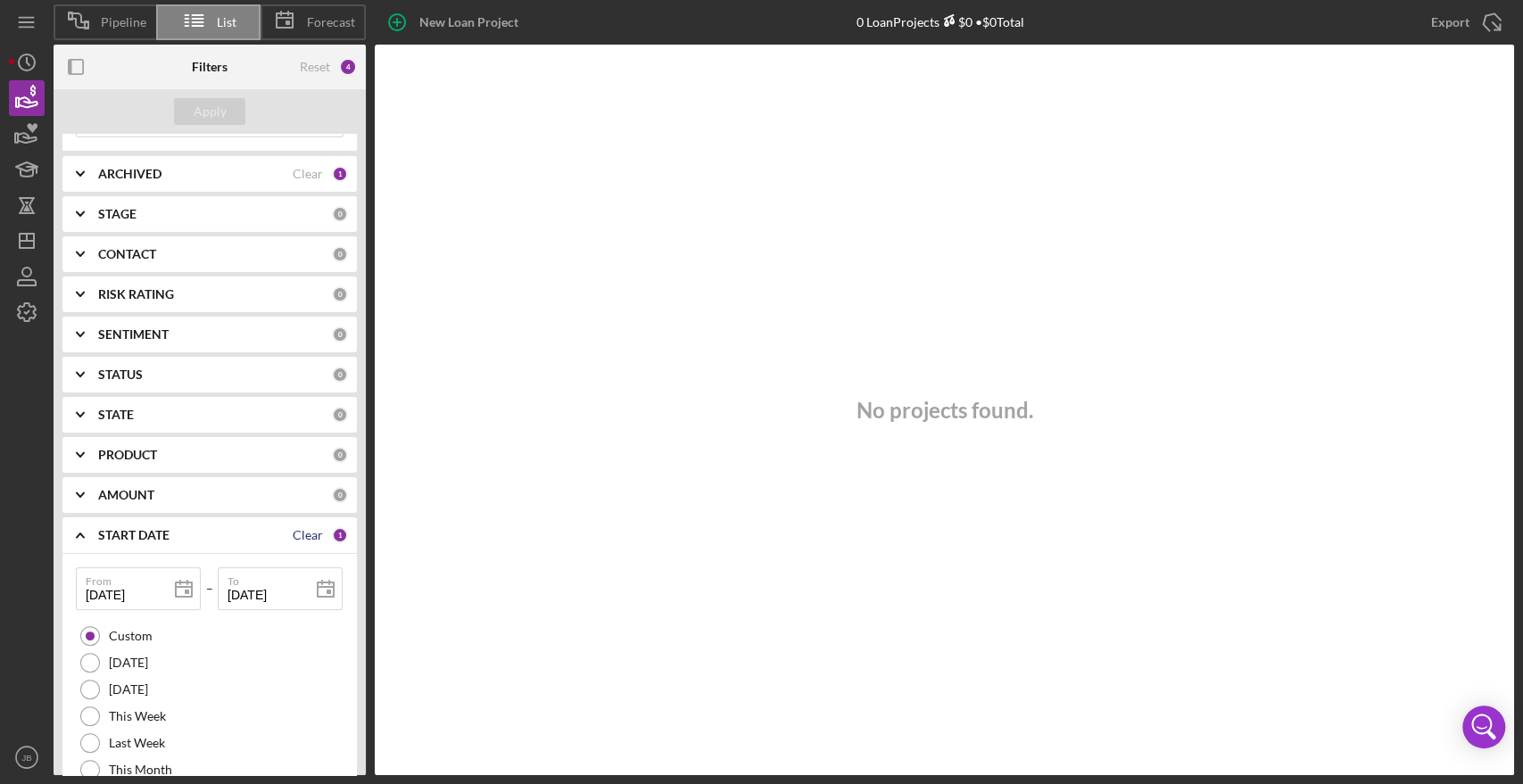
click at [295, 536] on div "Clear" at bounding box center [308, 535] width 30 height 15
click at [80, 531] on icon "Icon/Expander" at bounding box center [80, 534] width 45 height 45
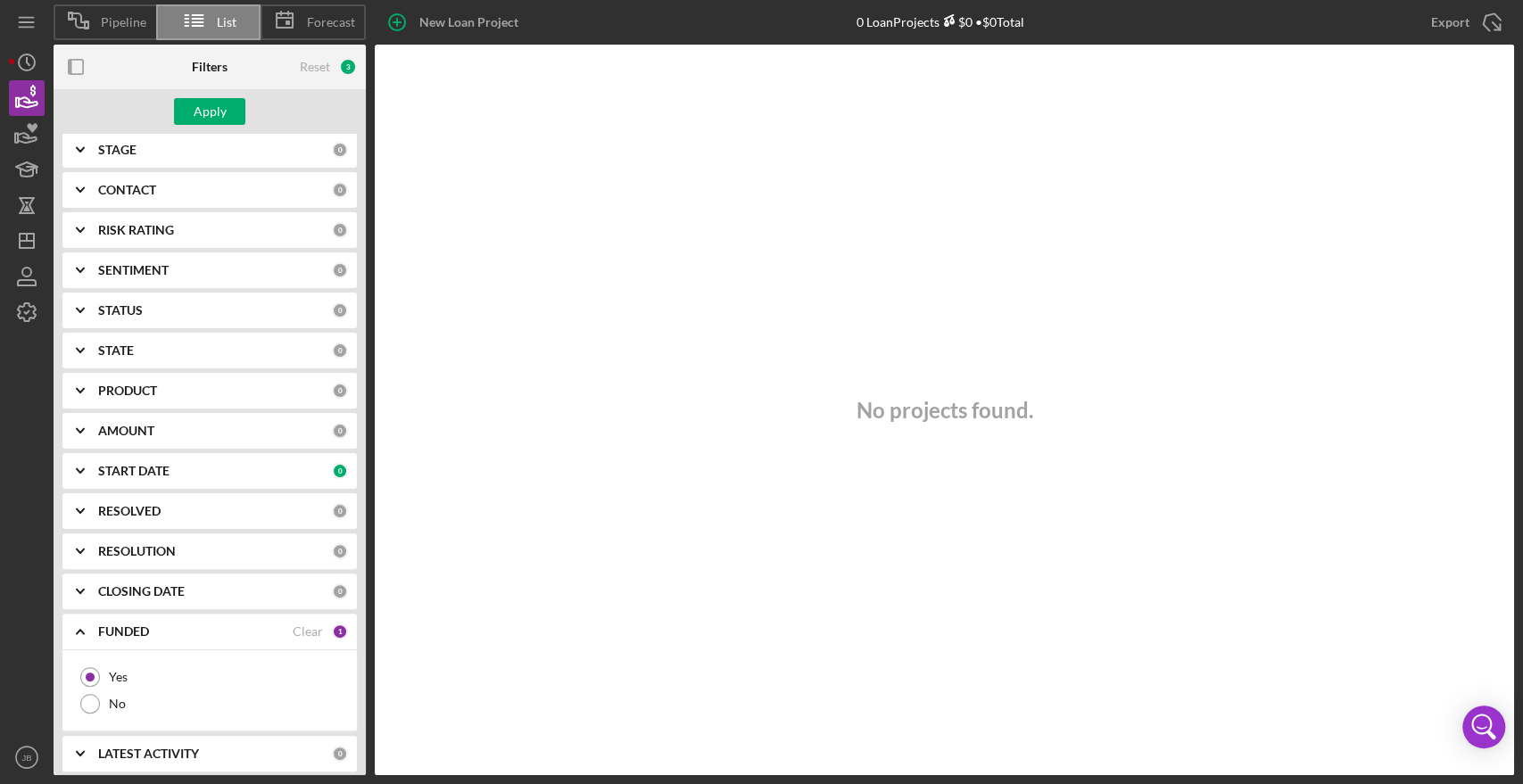
scroll to position [179, 0]
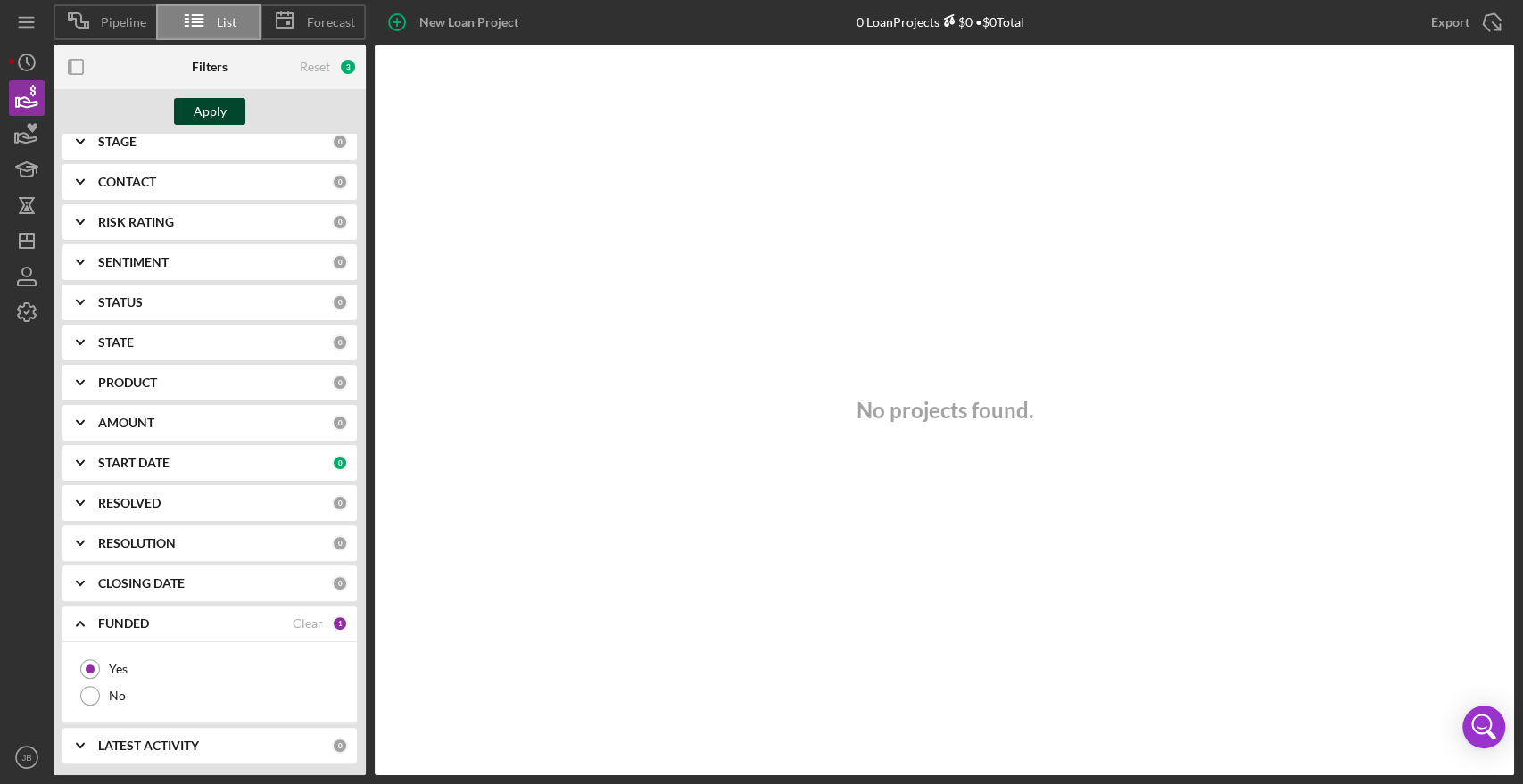
click at [204, 112] on div "Apply" at bounding box center [210, 111] width 33 height 27
click at [87, 697] on div at bounding box center [89, 695] width 19 height 19
click at [205, 106] on div "Apply" at bounding box center [210, 111] width 33 height 27
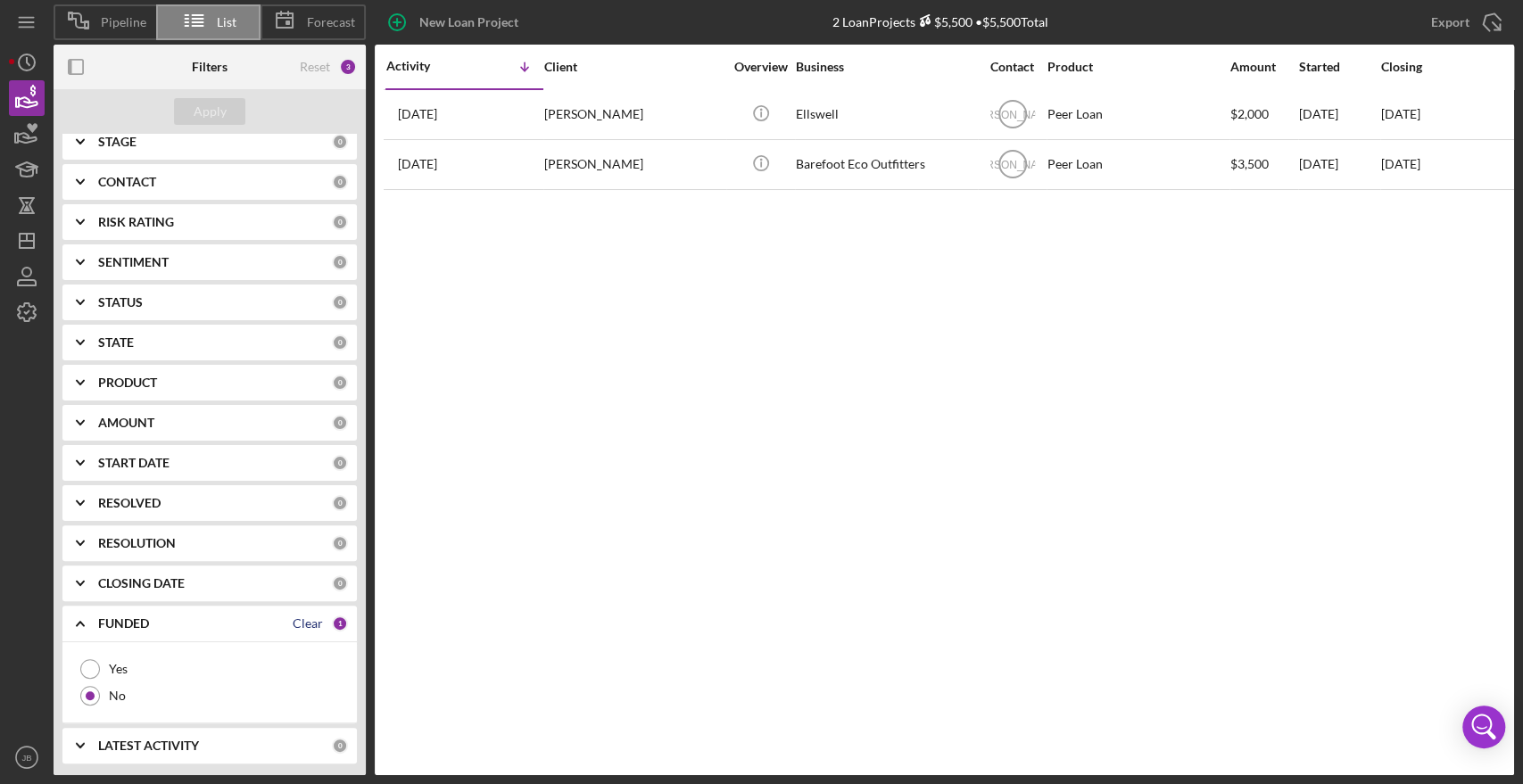
click at [306, 619] on div "Clear" at bounding box center [308, 623] width 30 height 15
click at [85, 624] on icon "Icon/Expander" at bounding box center [80, 623] width 45 height 45
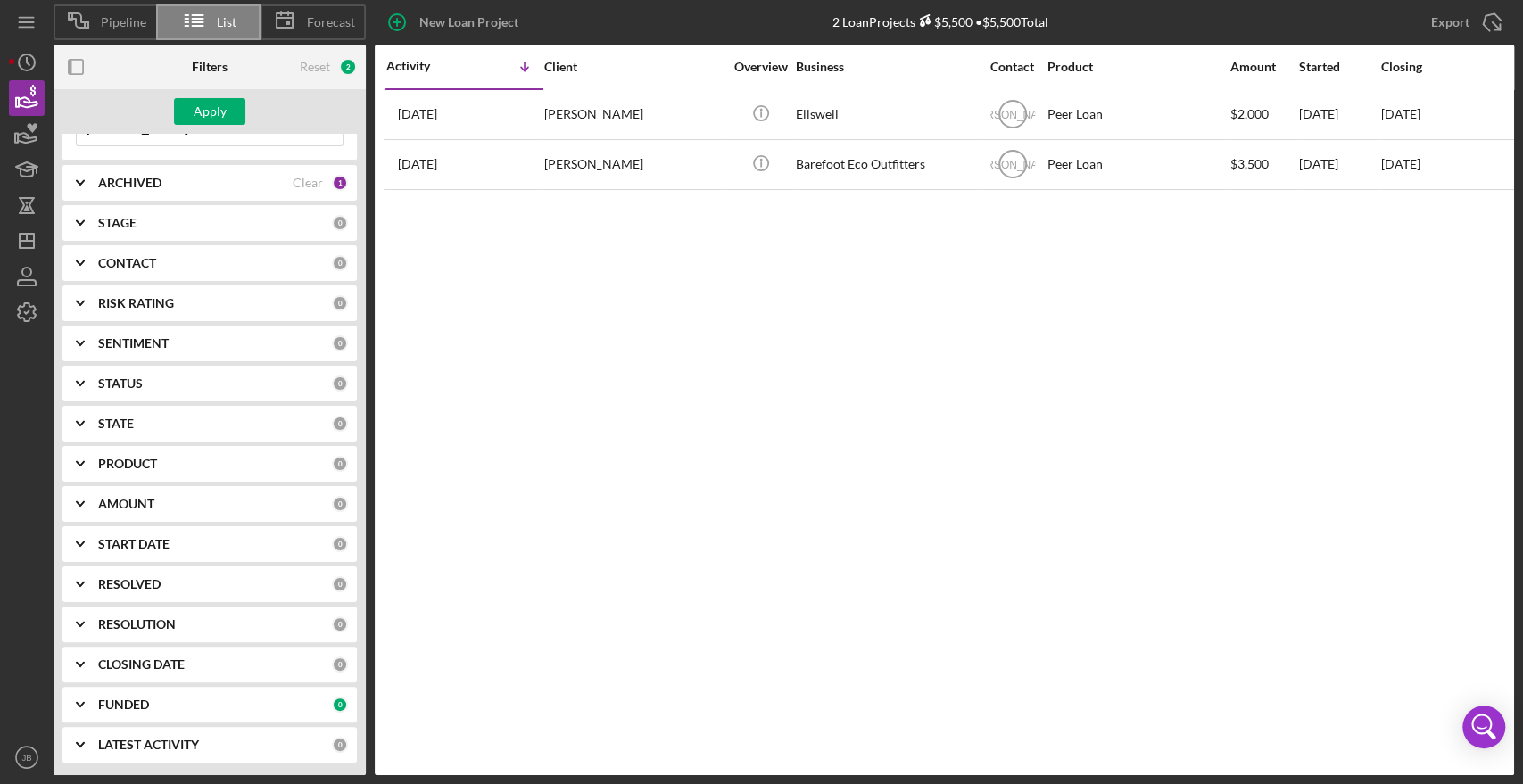
click at [183, 538] on div "START DATE" at bounding box center [215, 544] width 233 height 15
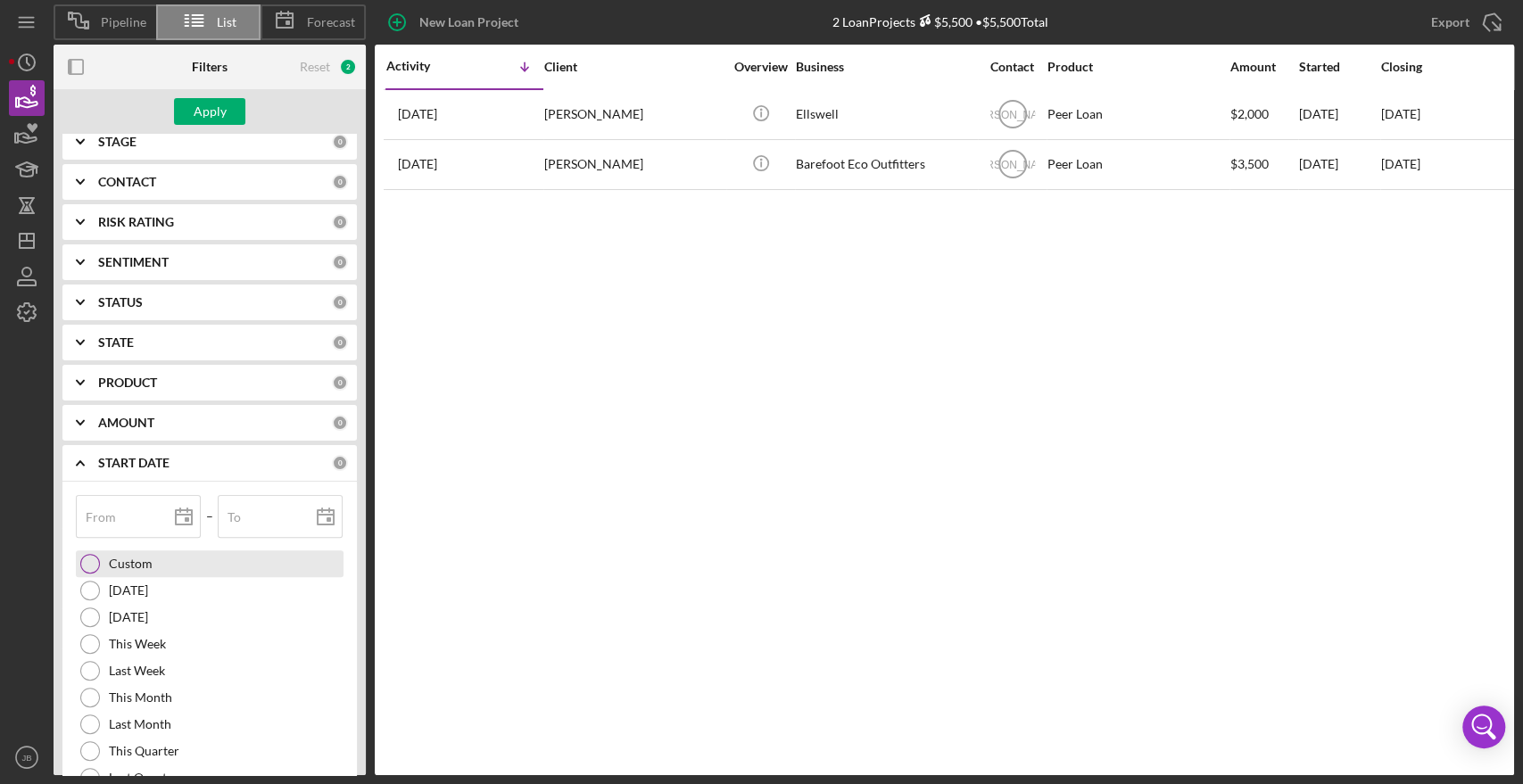
click at [99, 562] on div at bounding box center [89, 563] width 19 height 19
click at [133, 509] on div "From" at bounding box center [139, 517] width 126 height 45
click at [129, 519] on input "From" at bounding box center [139, 516] width 125 height 43
type input "0m/dd/yyyy"
type input "09/dd/yyyy"
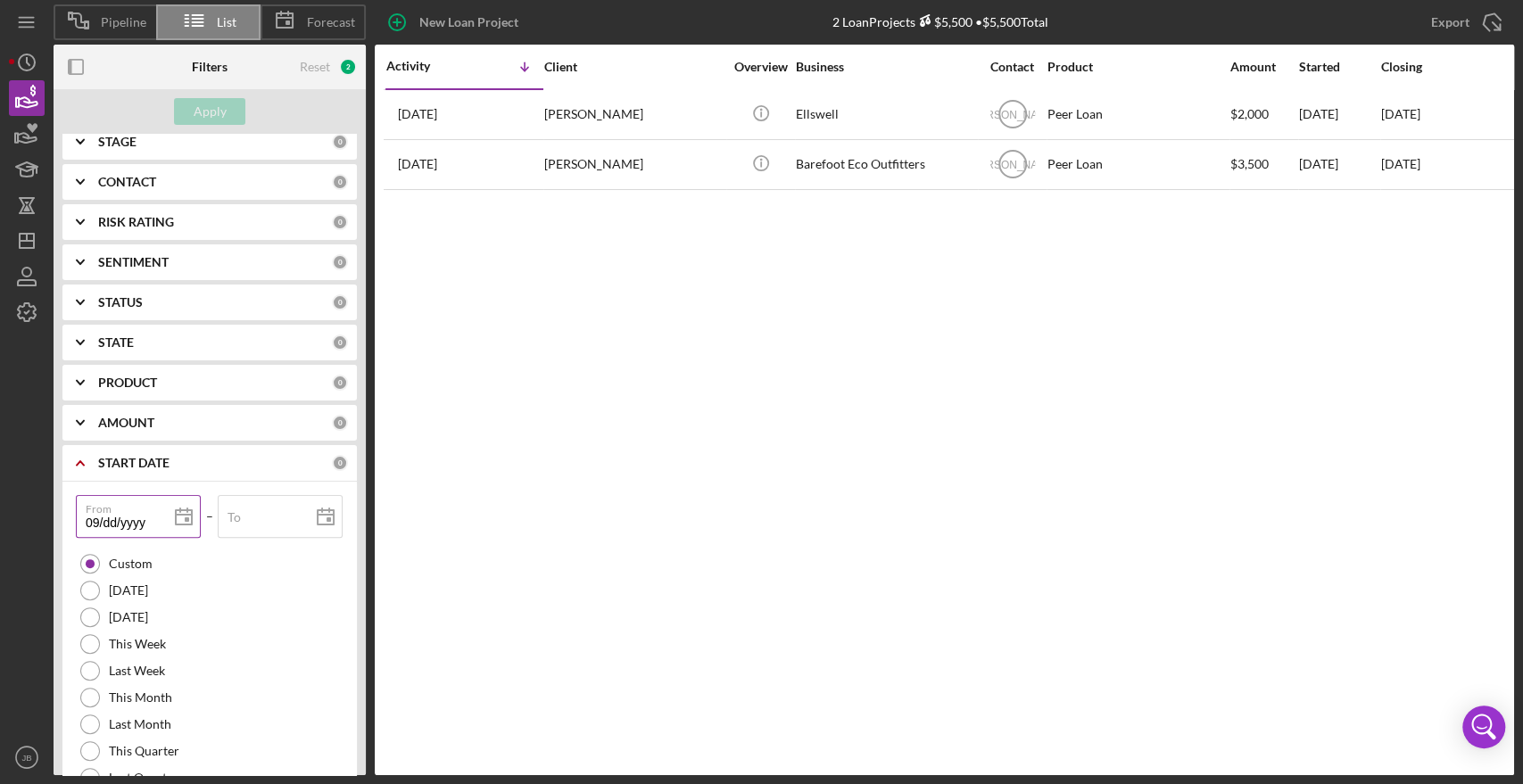
type input "09/dd/yyyy"
type input "09/0d/yyyy"
type input "09/01/yyyy"
type input "09/01/2yyy"
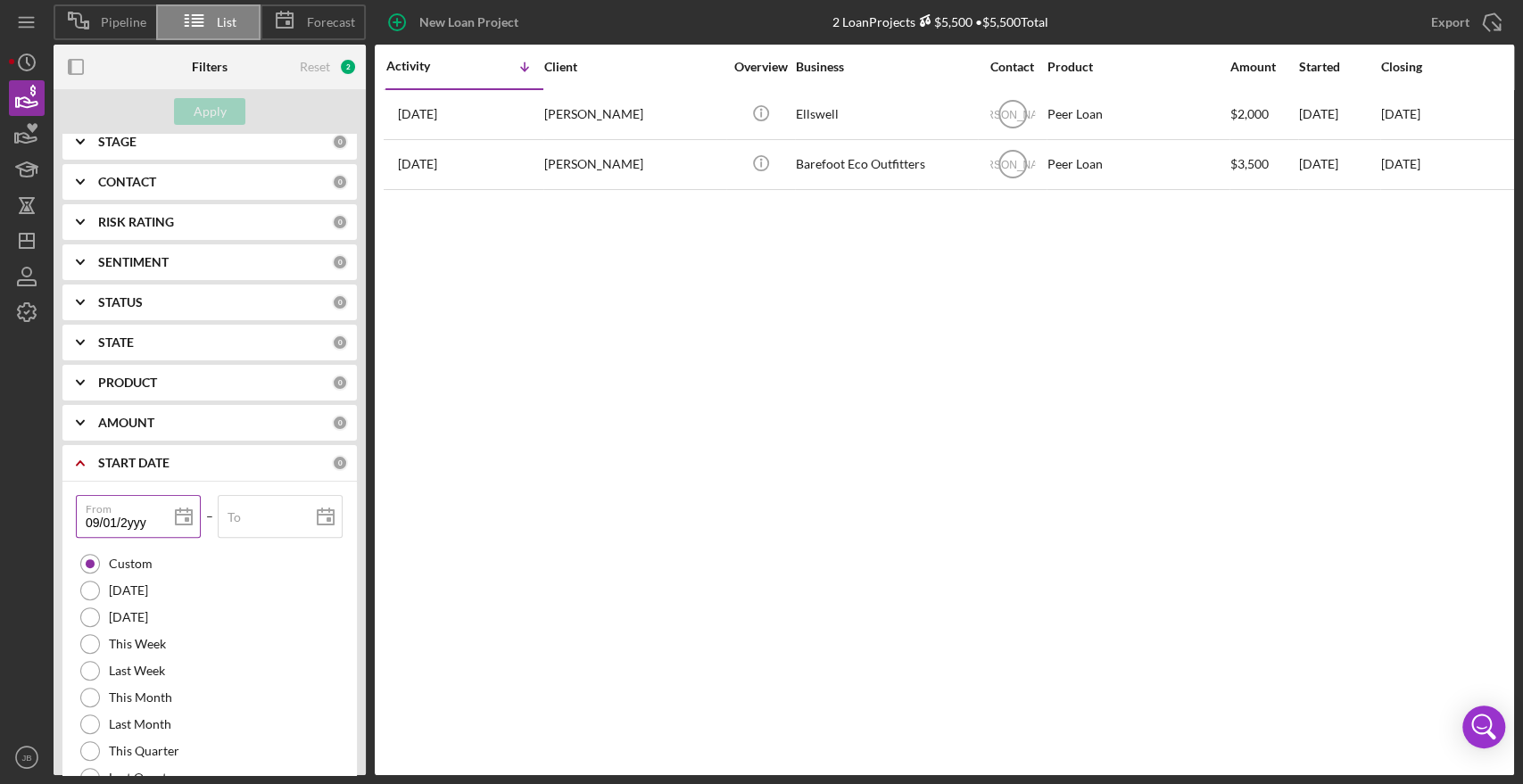
type input "09/01/20yy"
type input "09/01/201y"
type input "[DATE]"
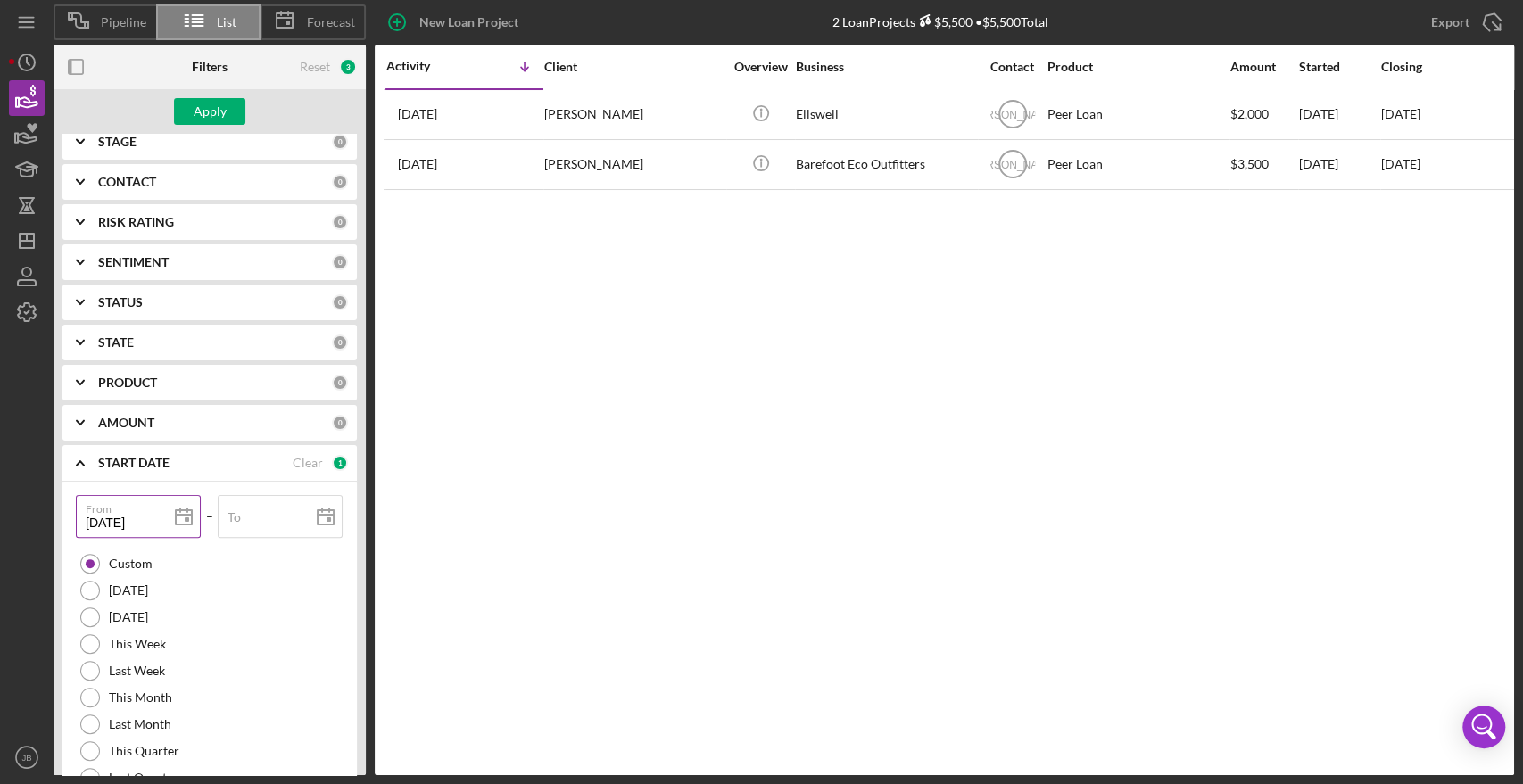
click at [142, 521] on input "[DATE]" at bounding box center [139, 516] width 125 height 43
type input "09/01/205y"
type input "09/01/20yy"
type input "09/01/202y"
type input "[DATE]"
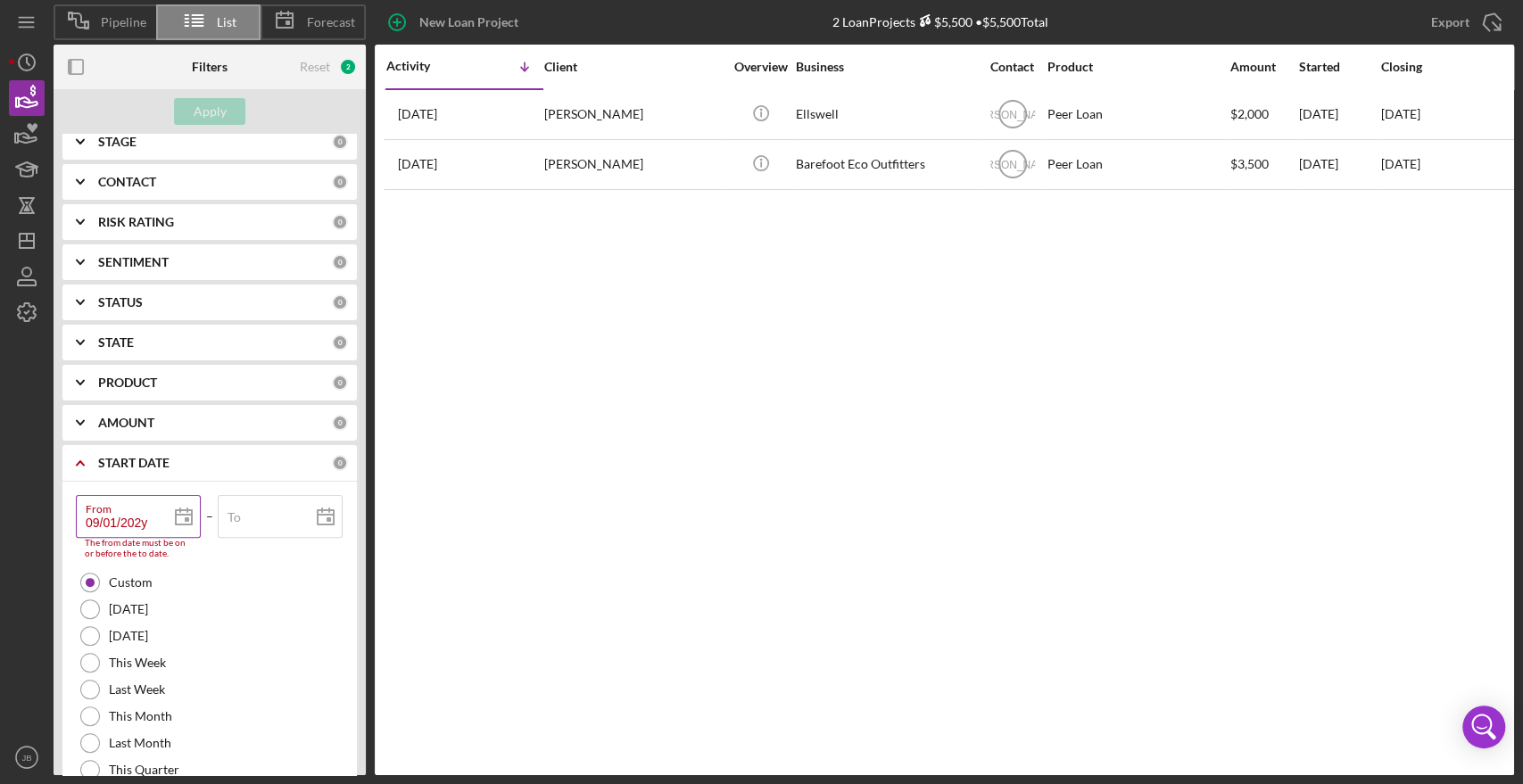
type input "[DATE]"
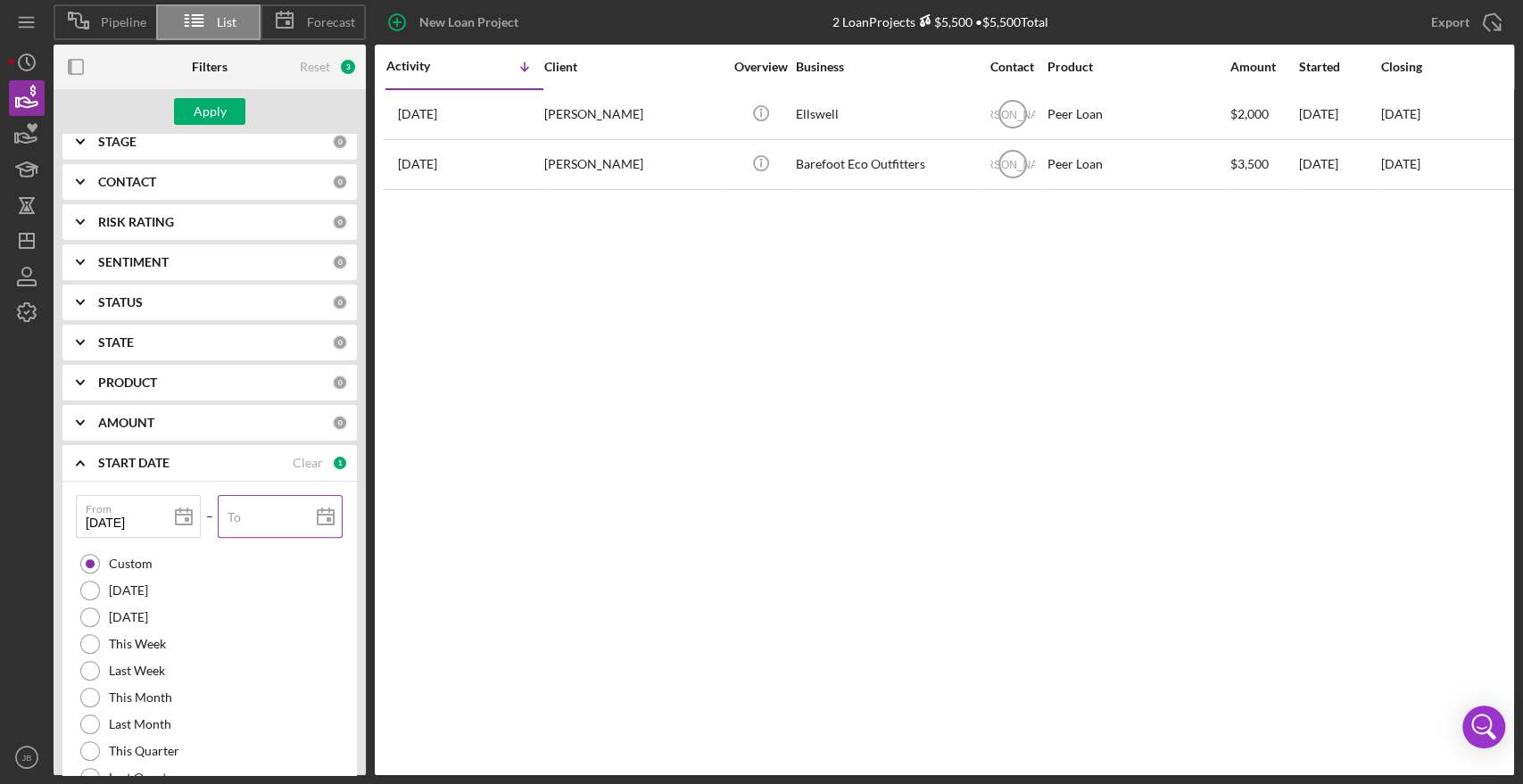
click at [235, 510] on label "To" at bounding box center [234, 518] width 14 height 15
click at [282, 511] on div "To" at bounding box center [280, 517] width 126 height 45
click at [250, 517] on input "To" at bounding box center [280, 516] width 125 height 43
type input "0m/dd/yyyy"
type input "08/dd/yyyy"
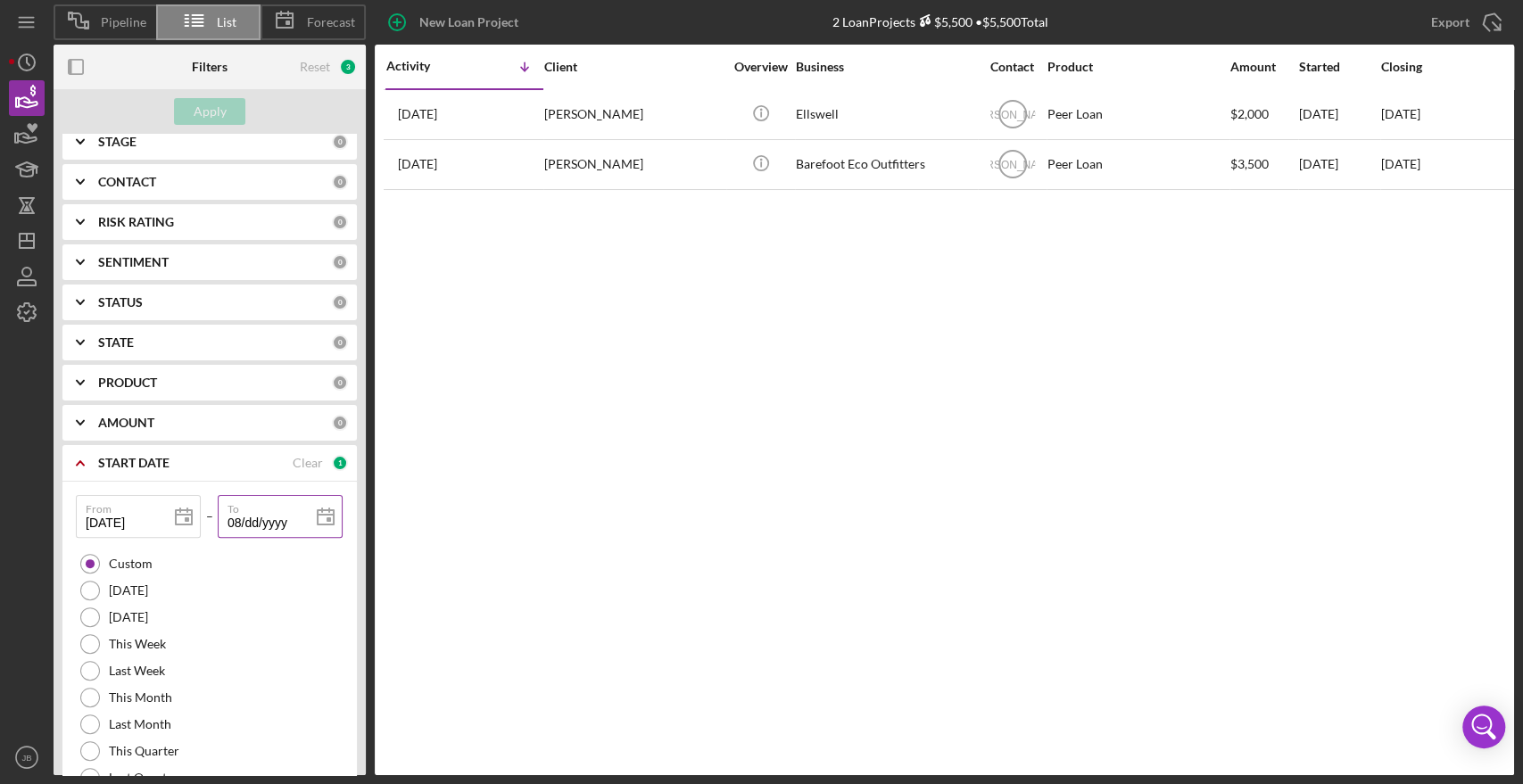
type input "08/dd/yyyy"
type input "08/3d/yyyy"
type input "08/31/yyyy"
type input "08/31/2yyy"
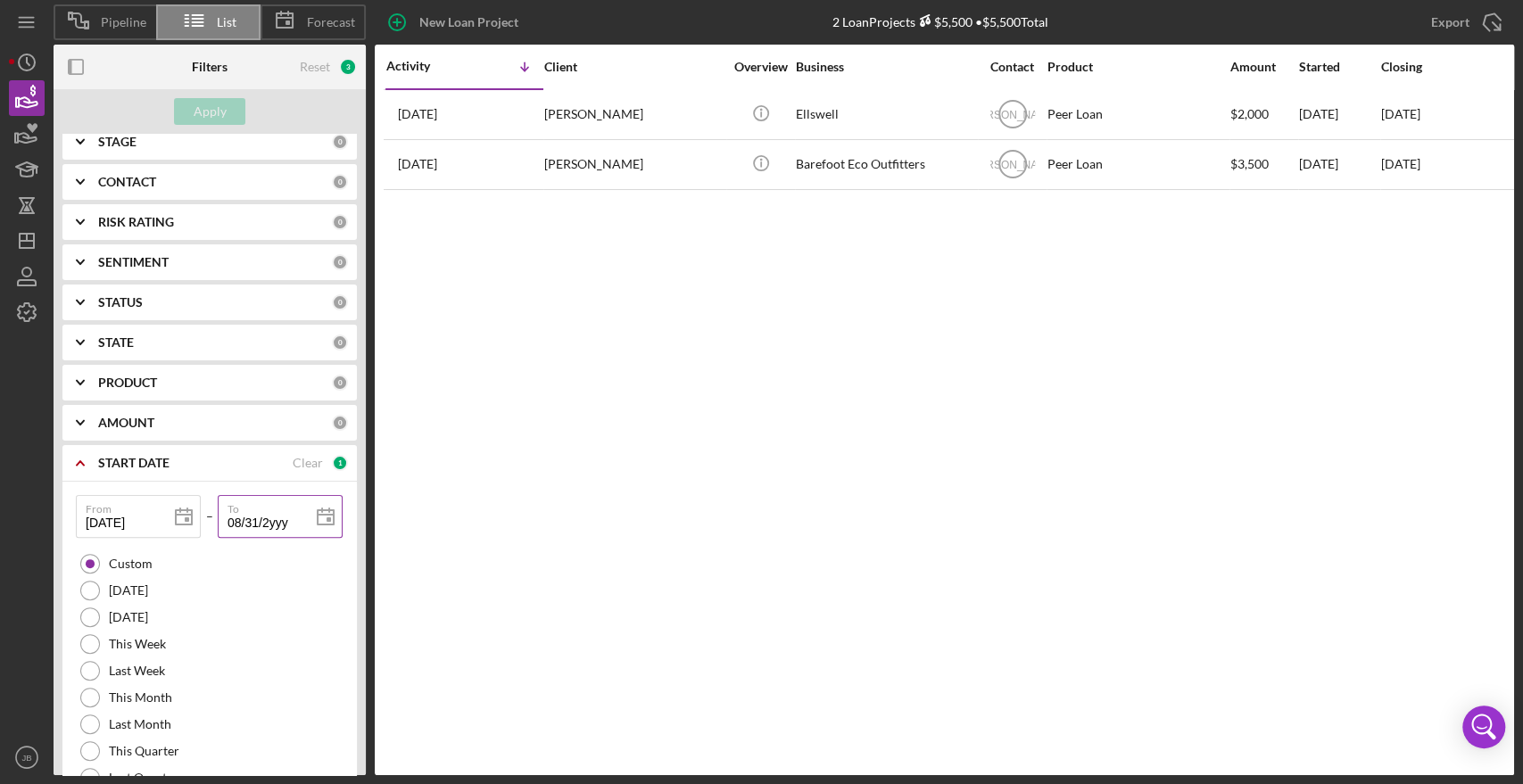
type input "08/31/20yy"
type input "08/31/202y"
type input "[DATE]"
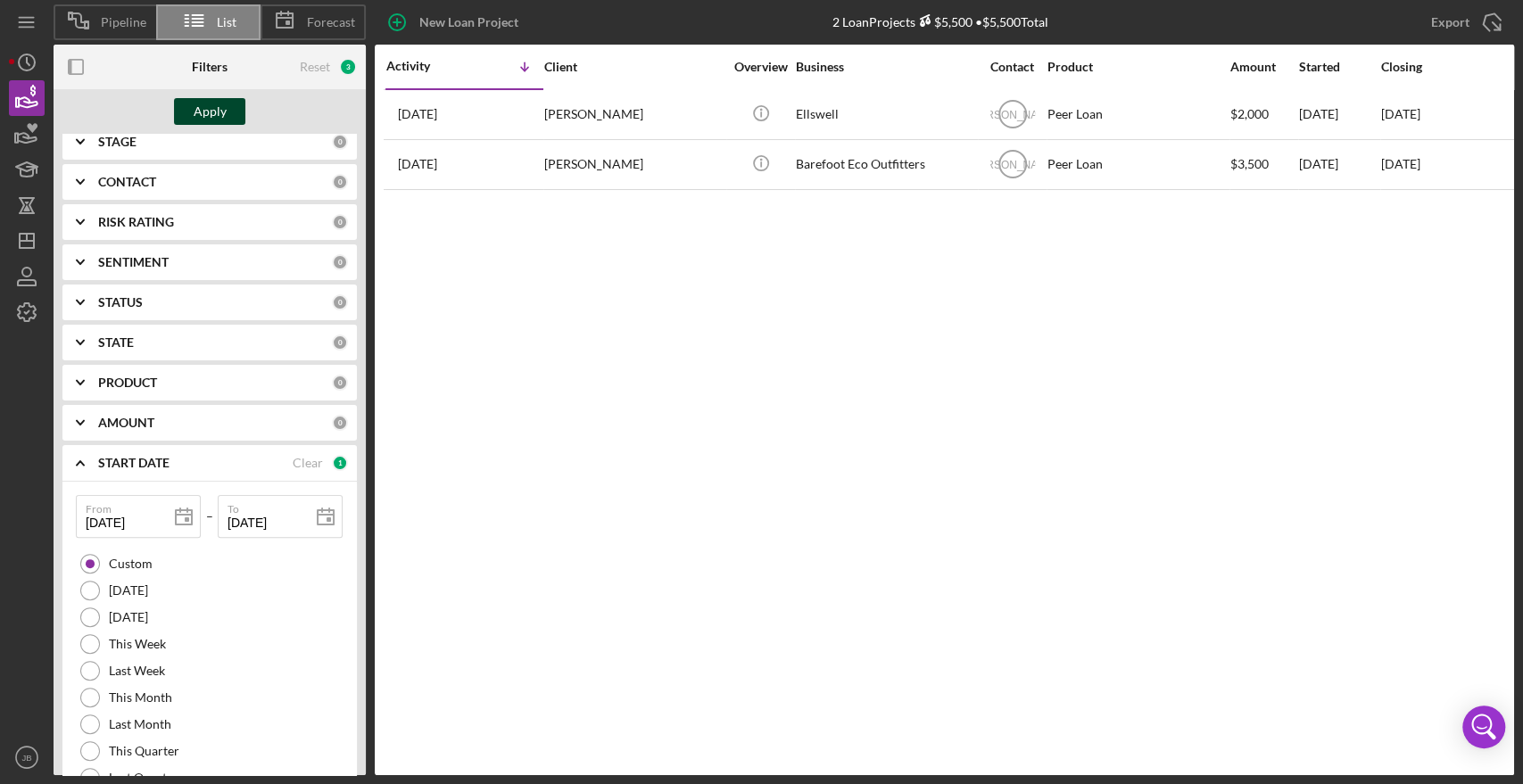
click at [229, 105] on button "Apply" at bounding box center [209, 111] width 72 height 27
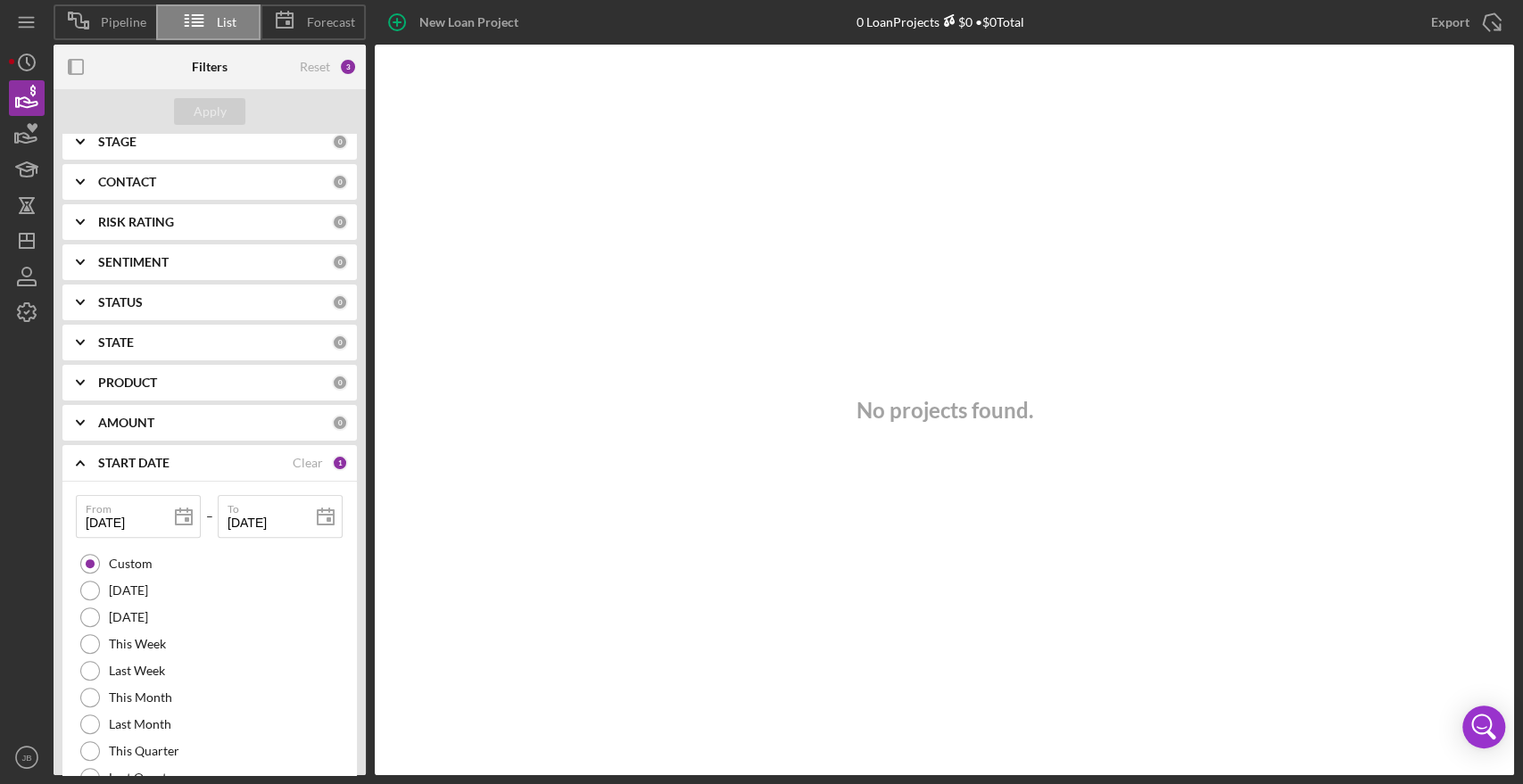
click at [84, 466] on icon "Icon/Expander" at bounding box center [80, 463] width 45 height 45
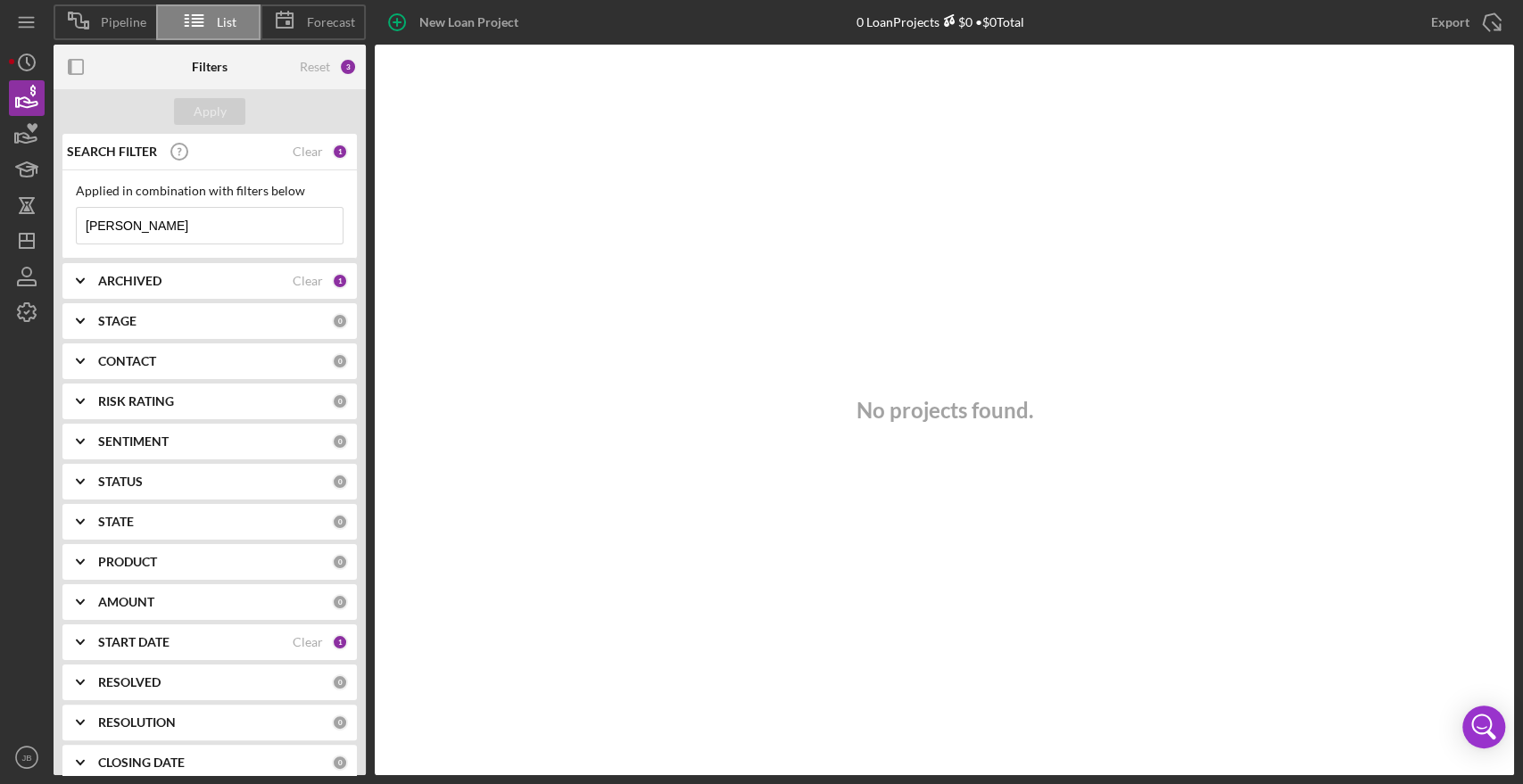
scroll to position [0, 0]
click at [1492, 734] on icon "Open Intercom Messenger" at bounding box center [1485, 734] width 21 height 15
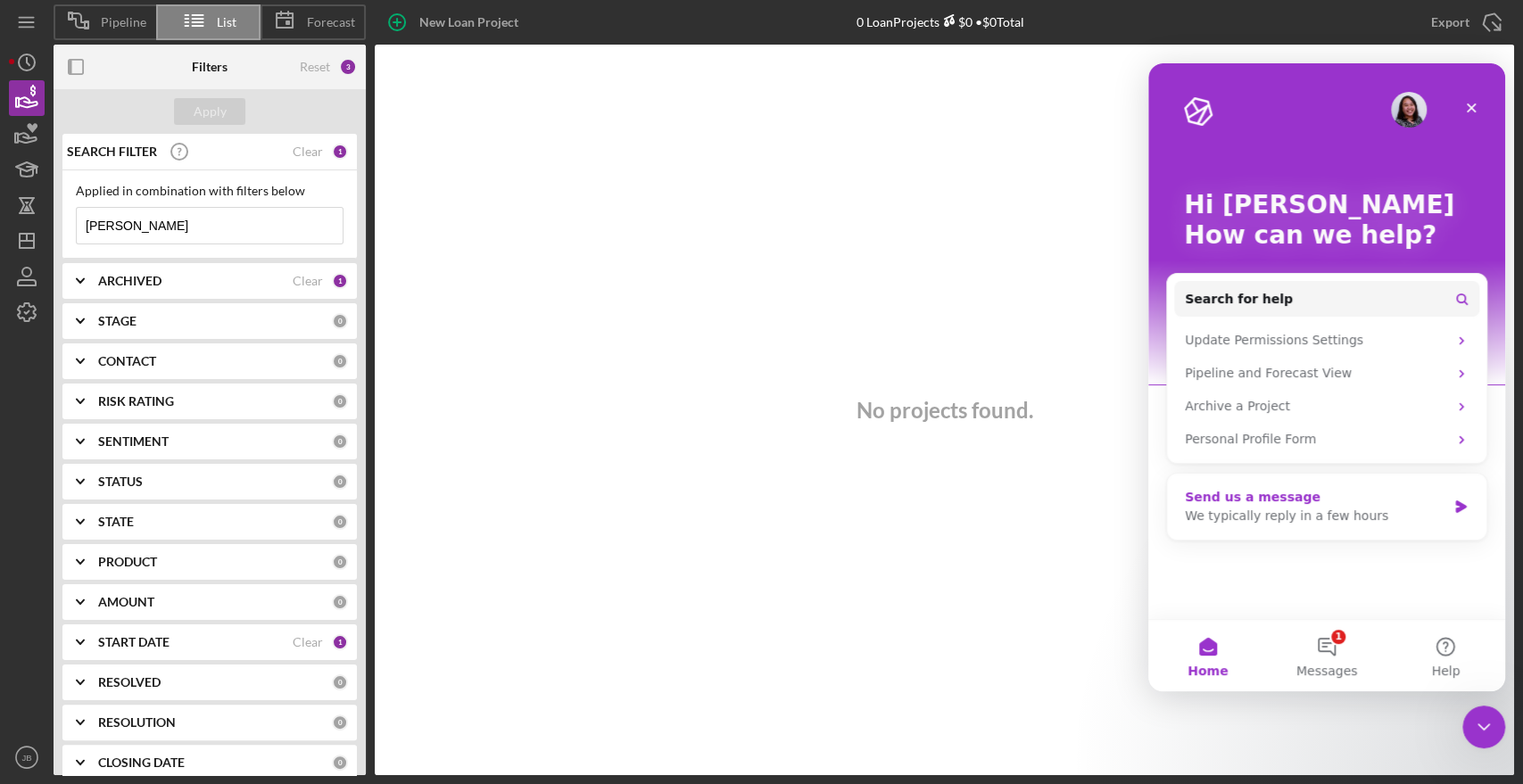
click at [1400, 510] on div "We typically reply in a few hours" at bounding box center [1315, 516] width 262 height 18
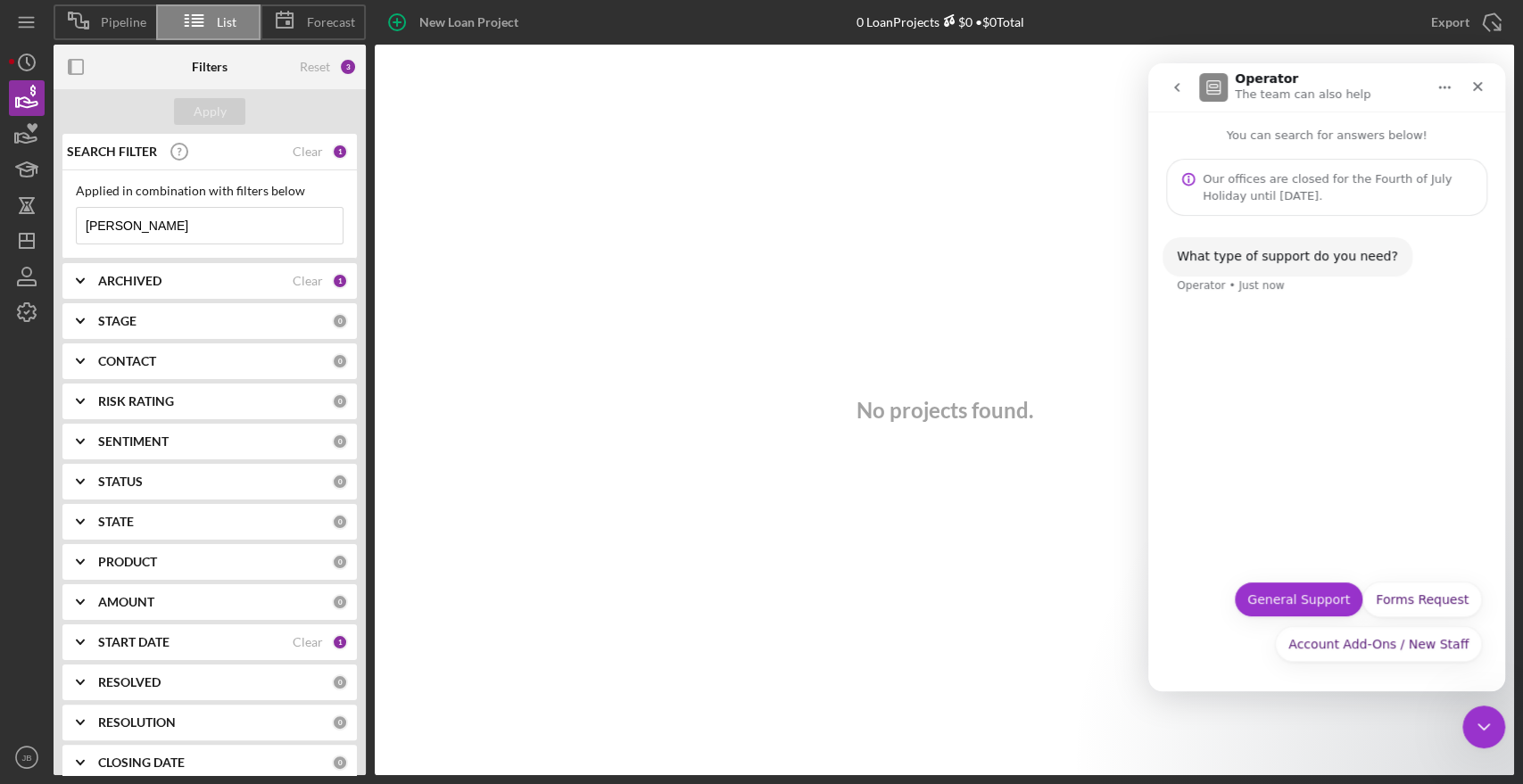
click at [1291, 595] on button "General Support" at bounding box center [1298, 599] width 130 height 36
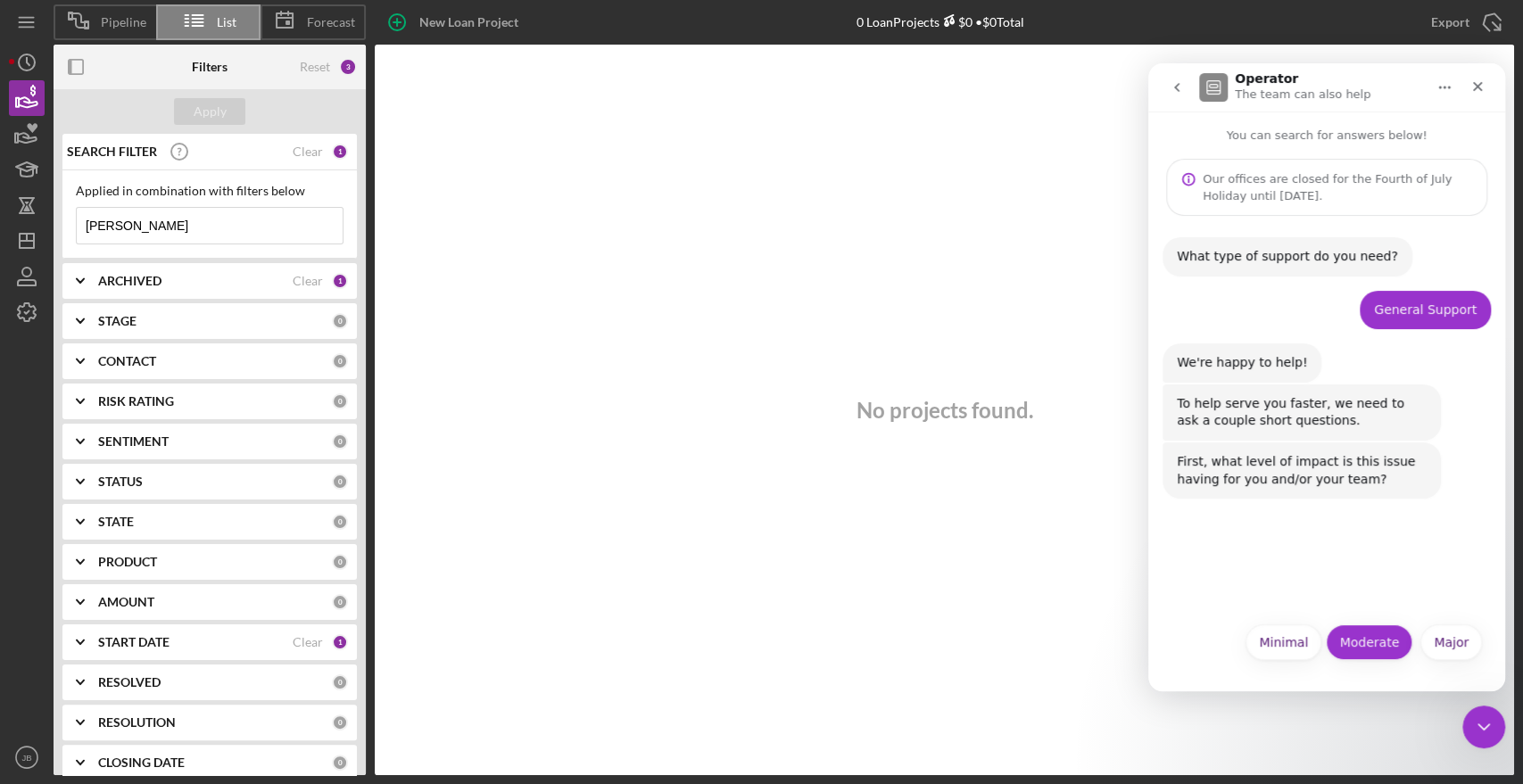
click at [1380, 637] on button "Moderate" at bounding box center [1369, 642] width 86 height 36
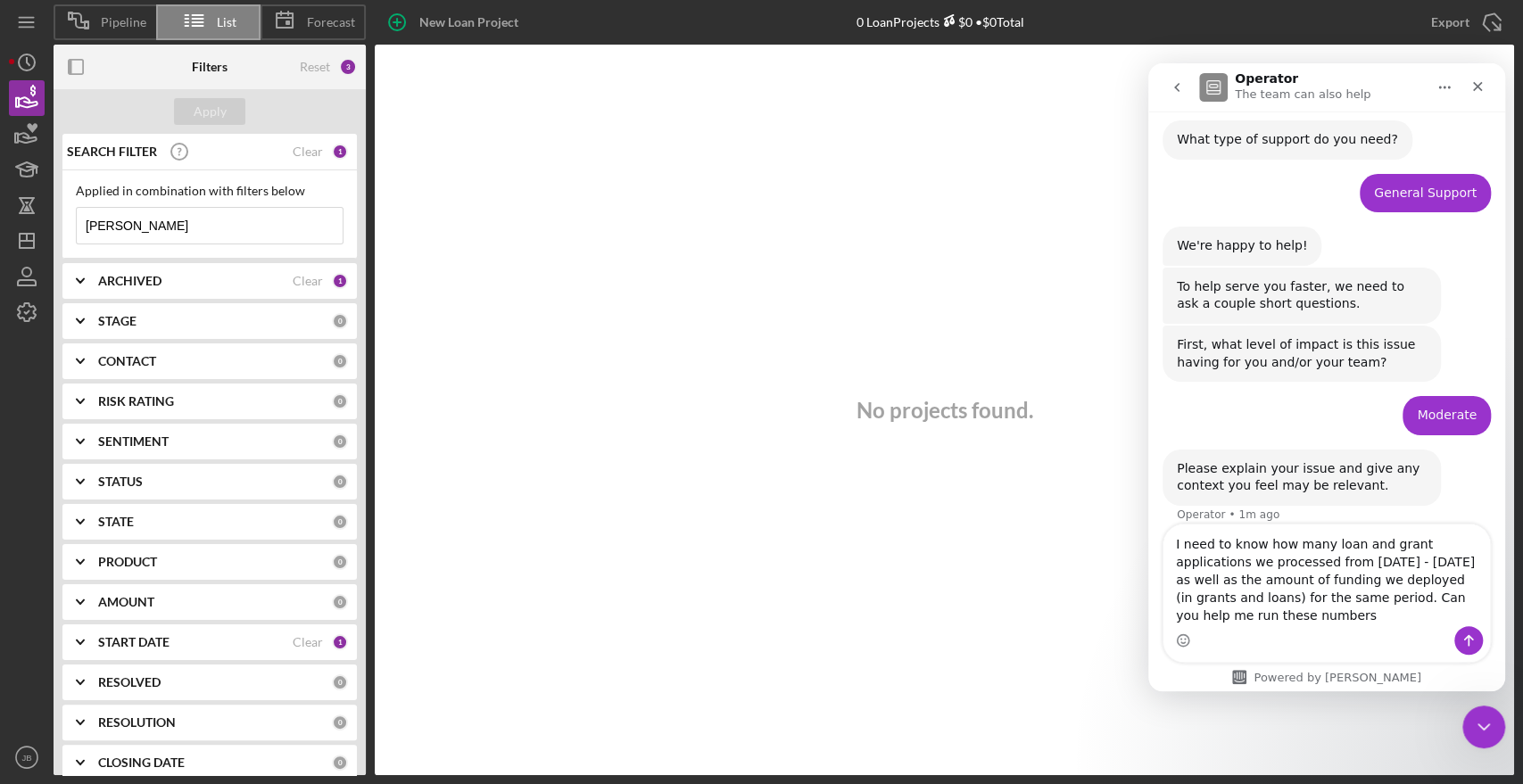
scroll to position [135, 0]
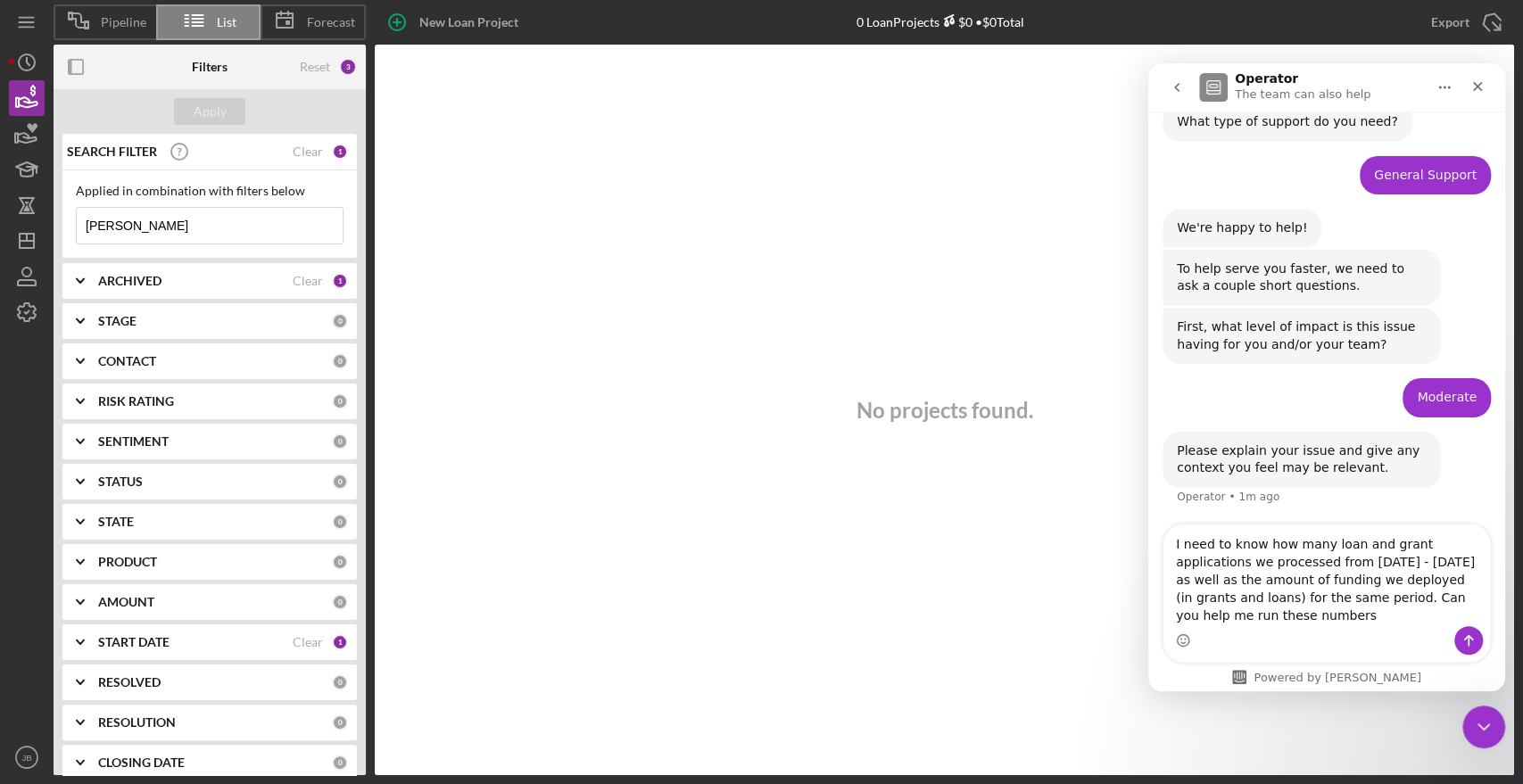
type textarea "I need to know how many loan and grant applications we processed from [DATE] - …"
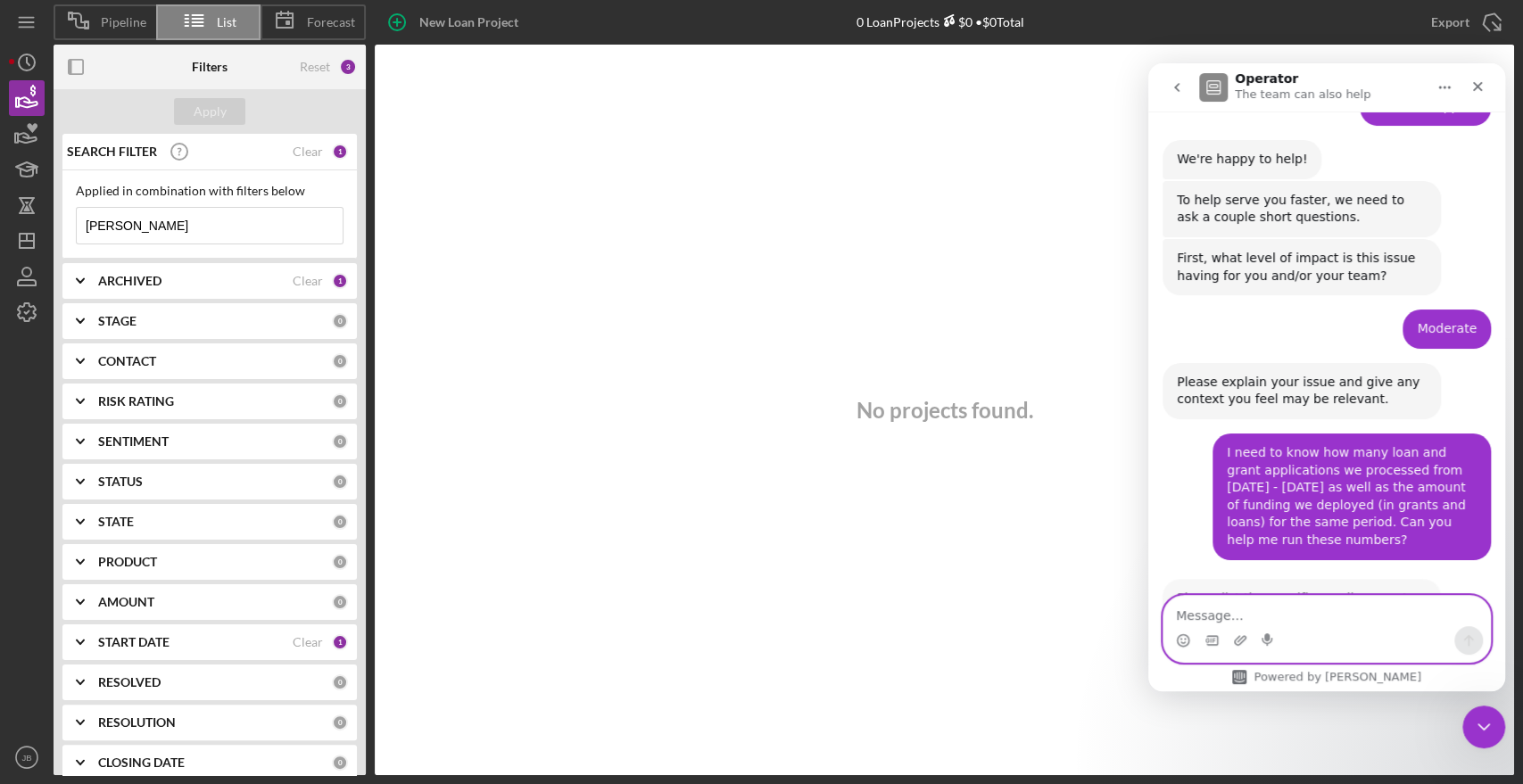
scroll to position [292, 0]
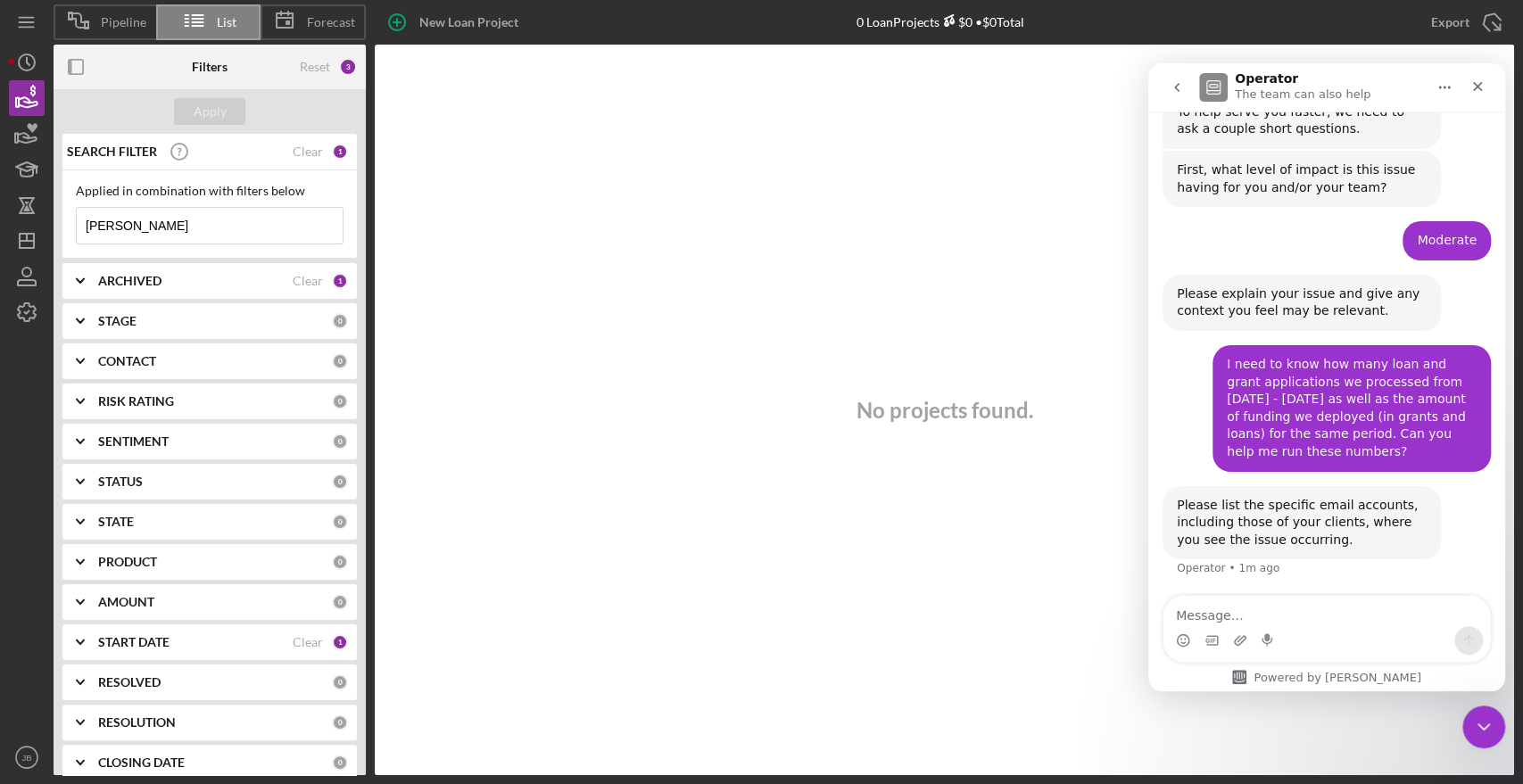
click at [1377, 638] on div "Intercom messenger" at bounding box center [1326, 640] width 326 height 28
click at [1356, 624] on textarea "Message…" at bounding box center [1326, 610] width 326 height 30
type textarea "???"
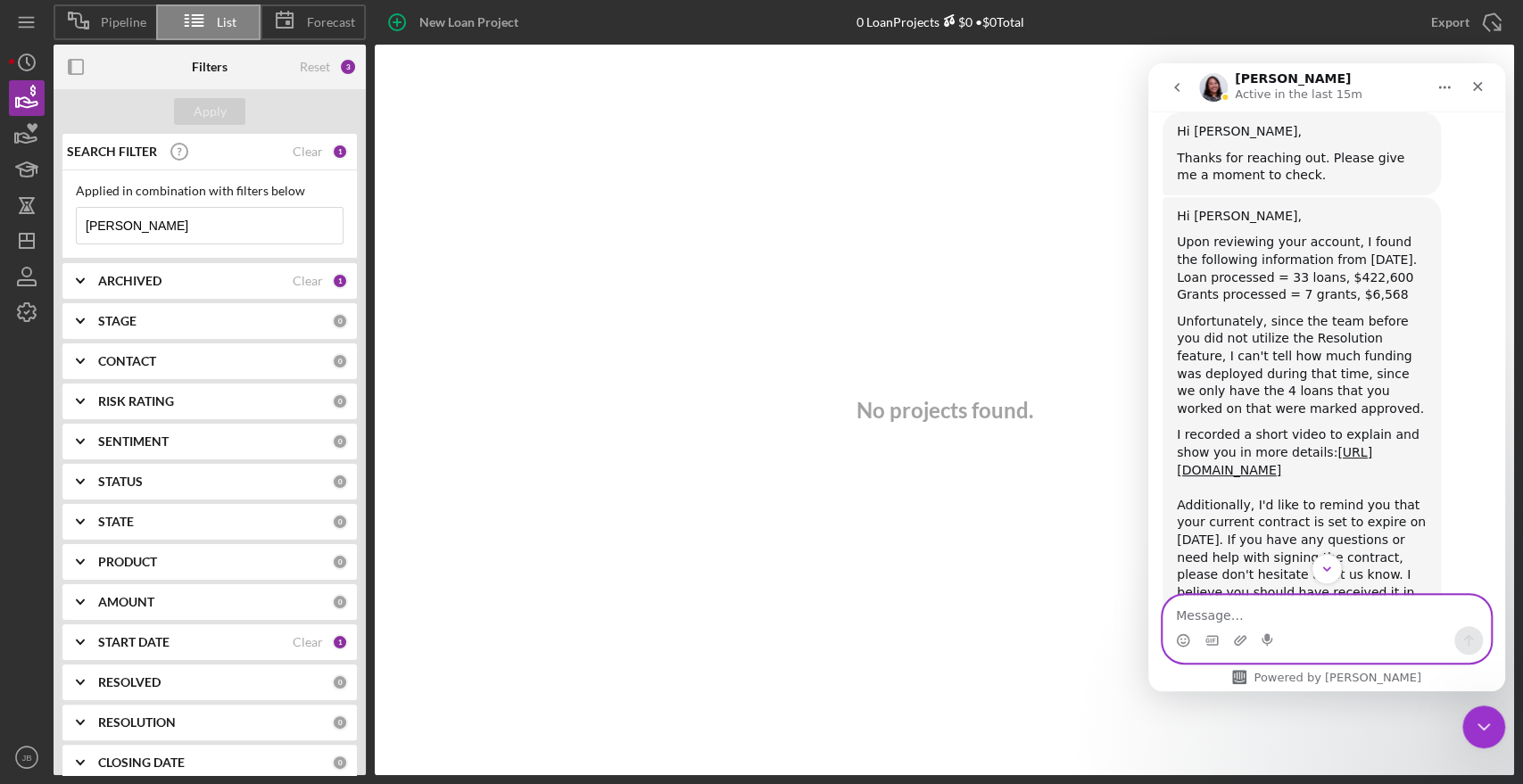
scroll to position [1260, 0]
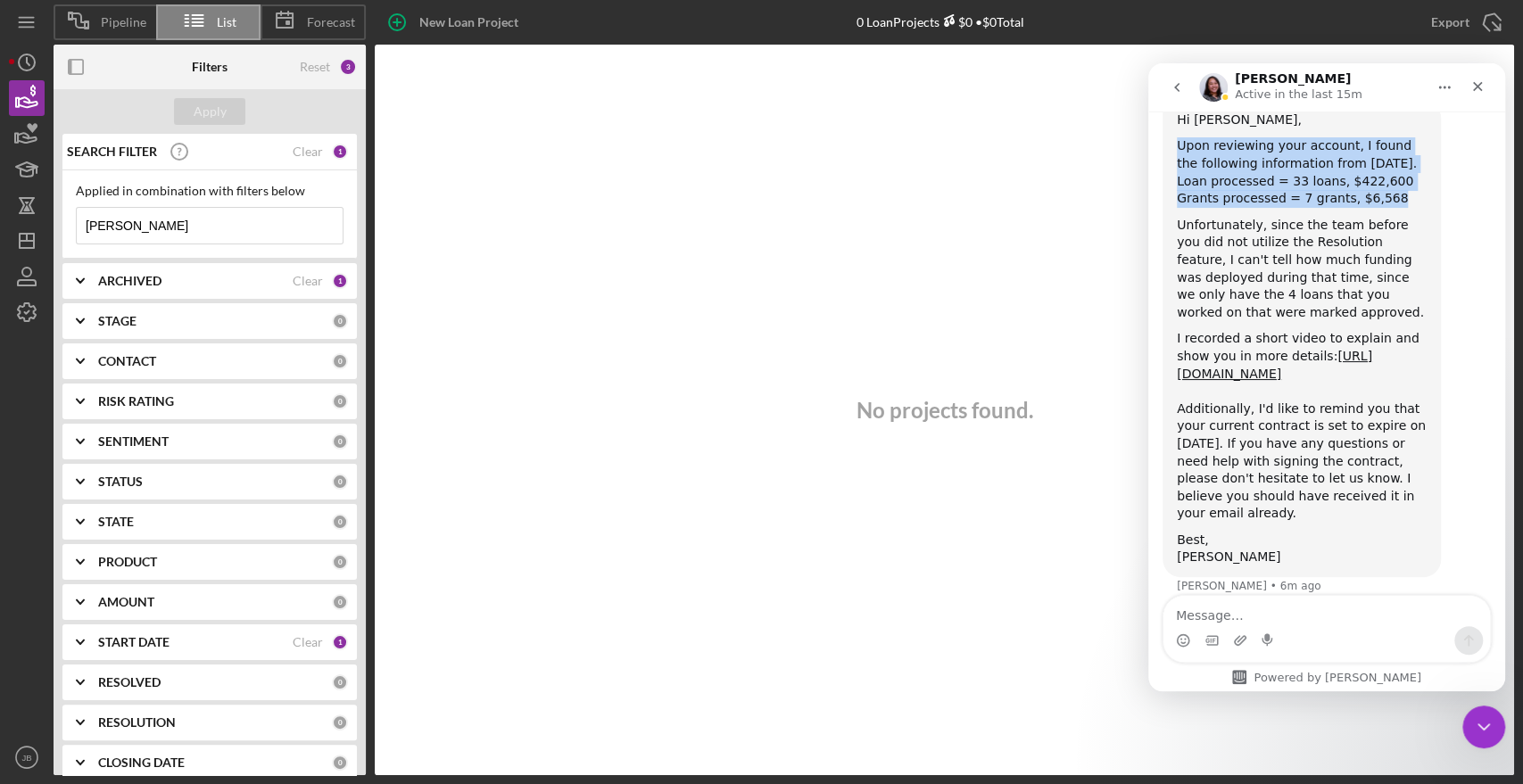
drag, startPoint x: 1176, startPoint y: 123, endPoint x: 1399, endPoint y: 188, distance: 232.3
click at [1399, 188] on div "Hi [PERSON_NAME], Upon reviewing your account, I found the following informatio…" at bounding box center [1302, 338] width 250 height 454
copy div "Upon reviewing your account, I found the following information from [DATE]. Loa…"
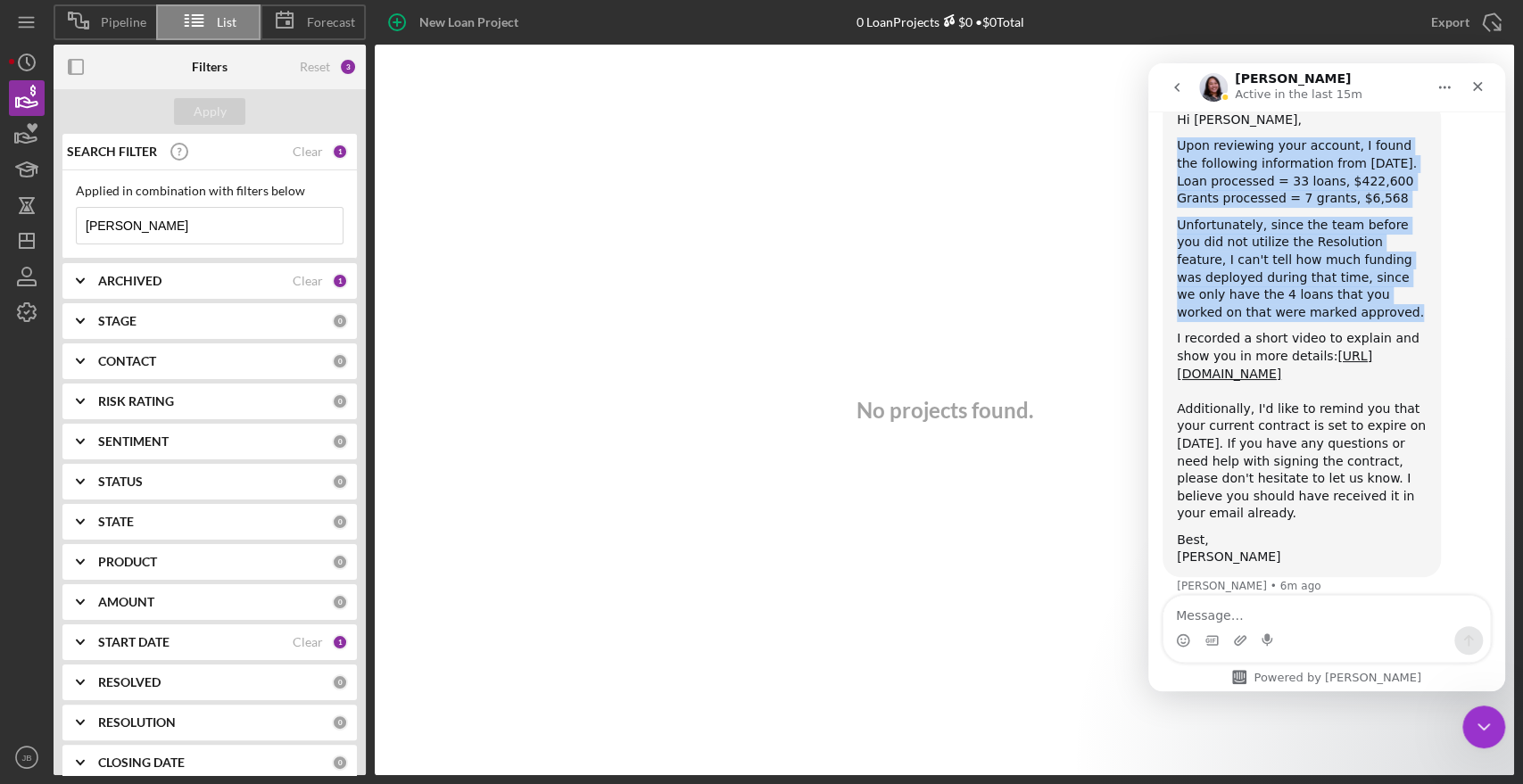
click at [1405, 283] on div "Unfortunately, since the team before you did not utilize the Resolution feature…" at bounding box center [1302, 269] width 250 height 106
copy div "Upon reviewing your account, I found the following information from [DATE]. Loa…"
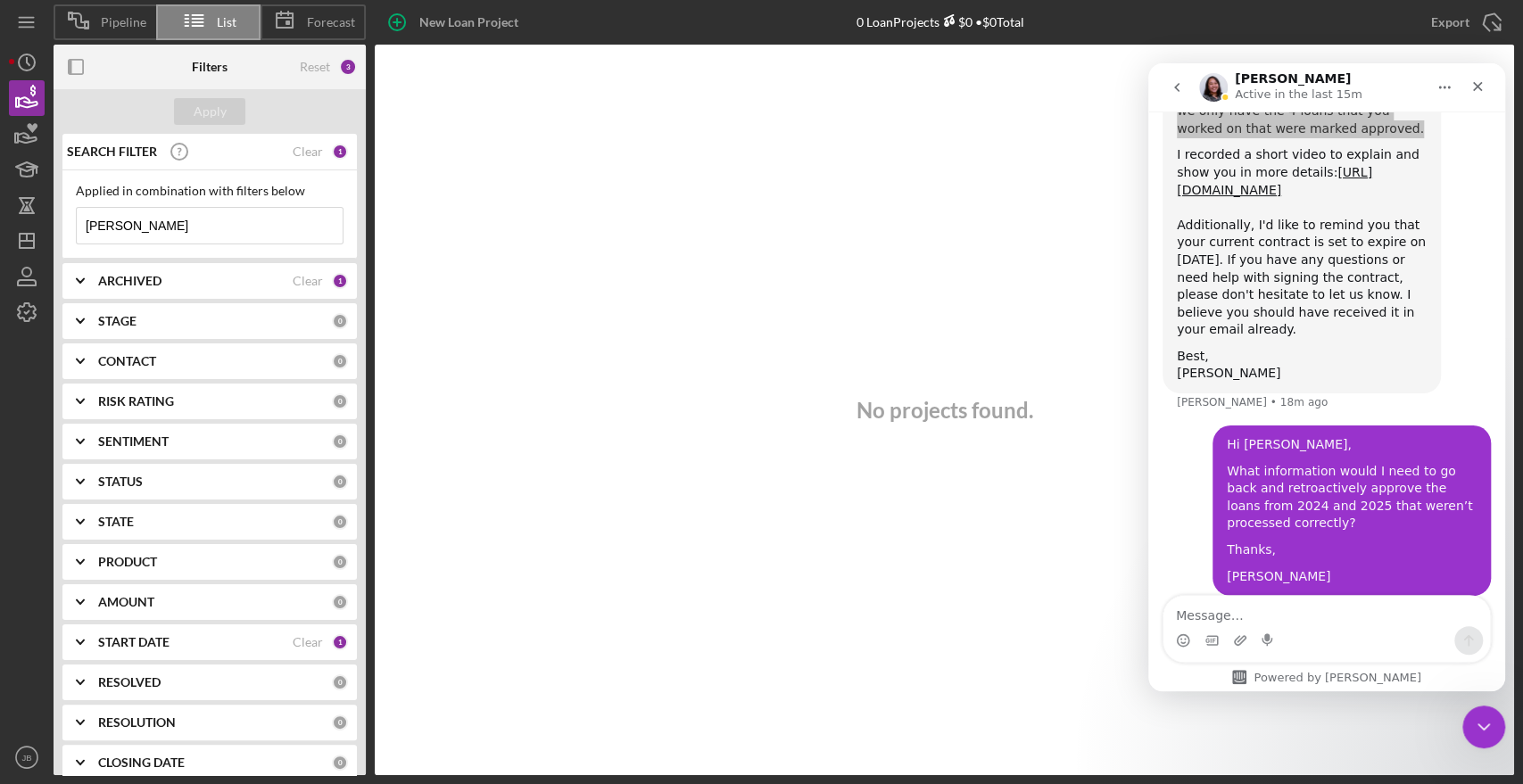
scroll to position [1445, 0]
